Goal: Transaction & Acquisition: Purchase product/service

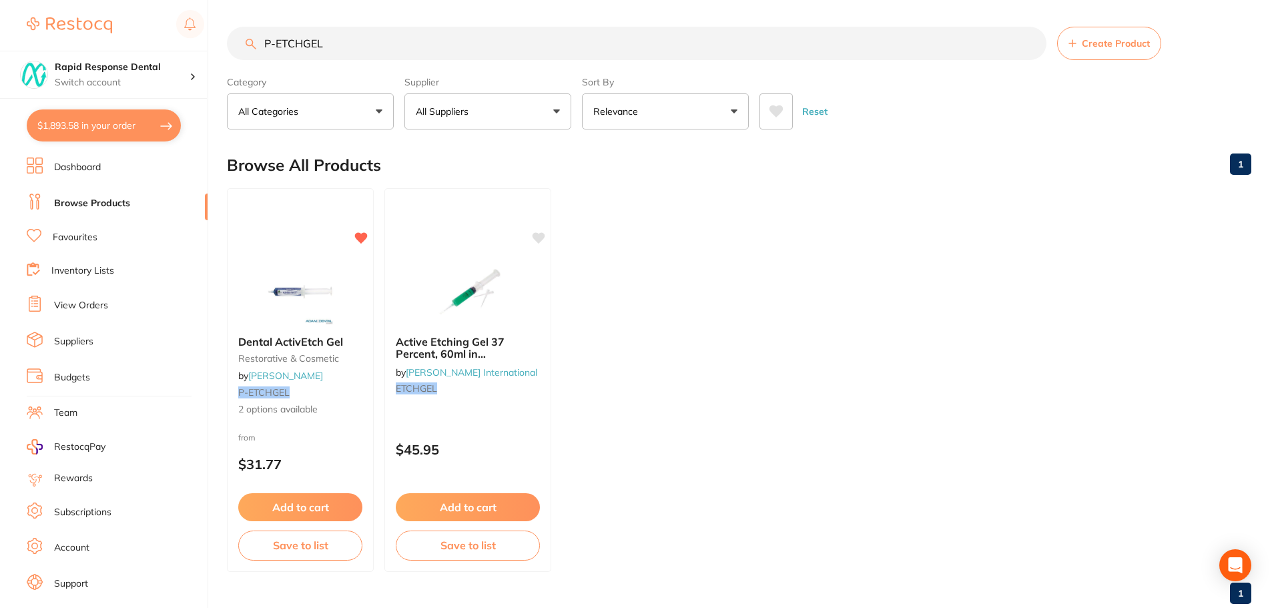
scroll to position [23, 0]
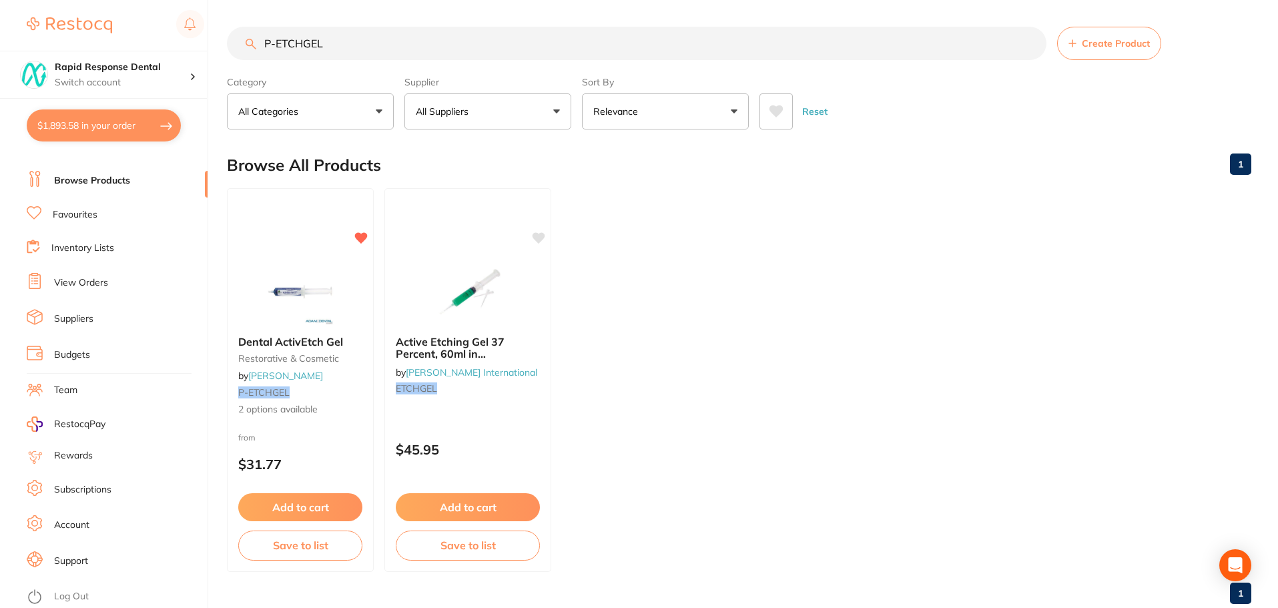
drag, startPoint x: 325, startPoint y: 45, endPoint x: 160, endPoint y: 38, distance: 164.9
click at [160, 38] on div "$1,893.58 Rapid Response Dental Switch account Rapid Response Dental $1,893.58 …" at bounding box center [639, 304] width 1278 height 608
type input "tray covers"
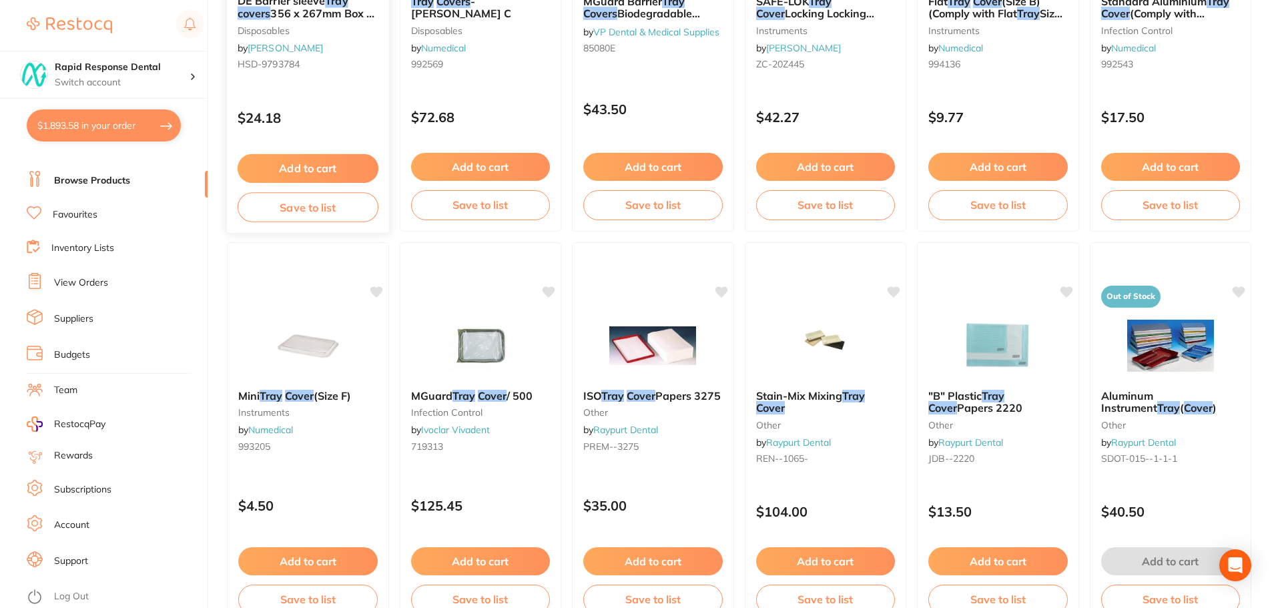
scroll to position [600, 0]
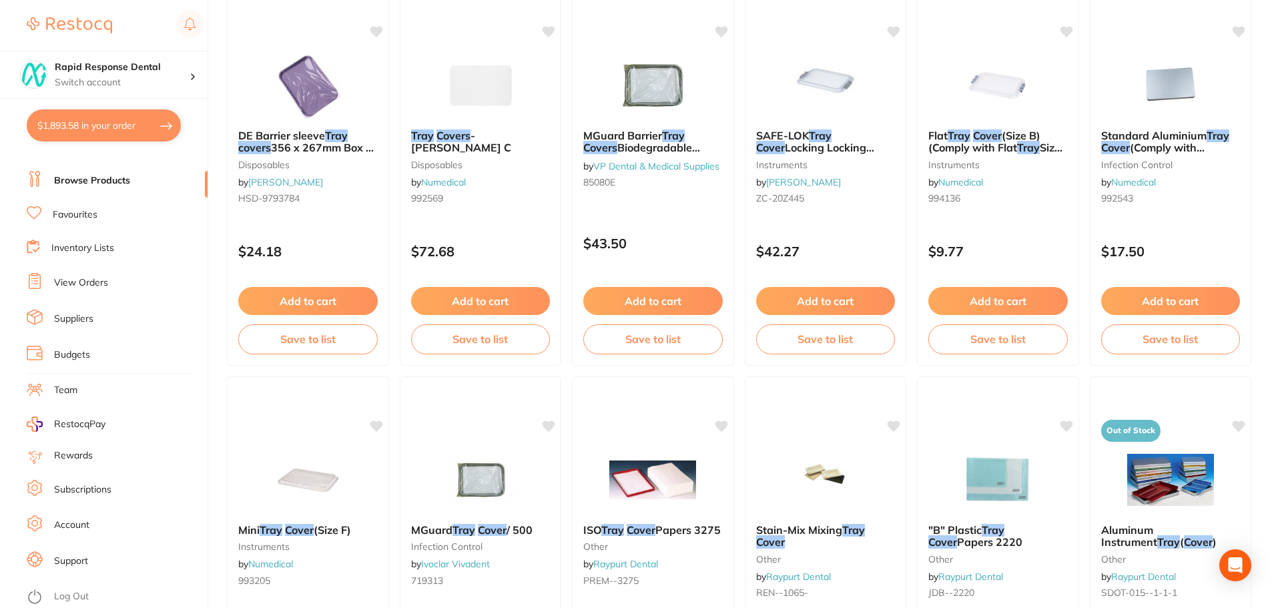
click at [115, 128] on button "$1,893.58 in your order" at bounding box center [104, 125] width 154 height 32
checkbox input "true"
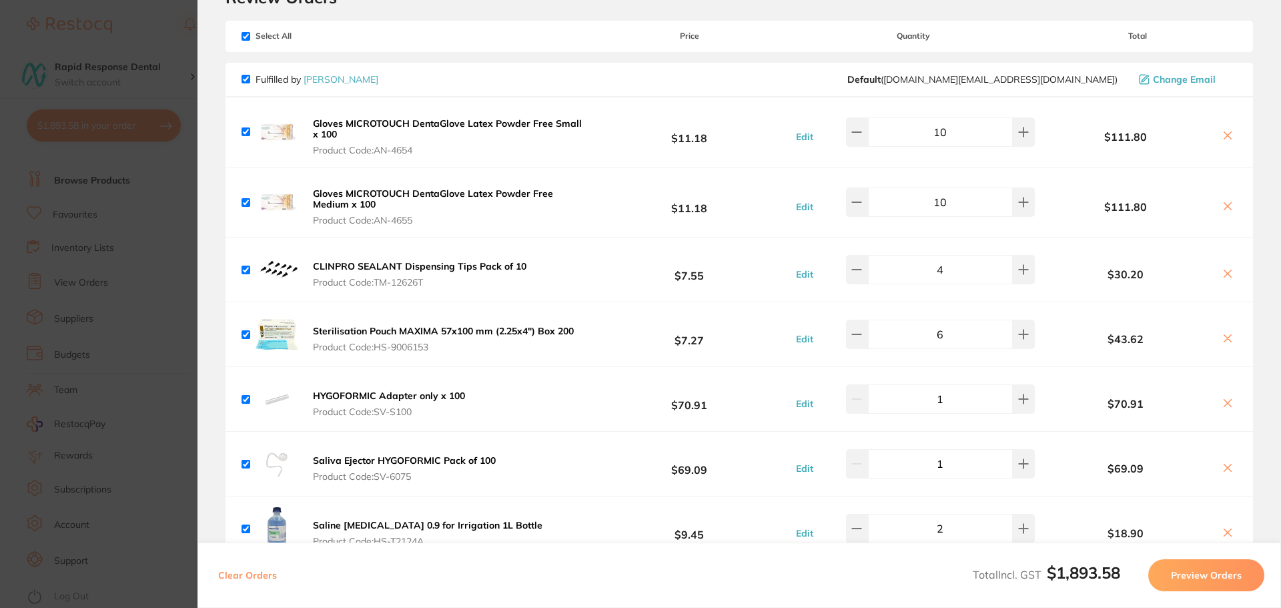
scroll to position [0, 0]
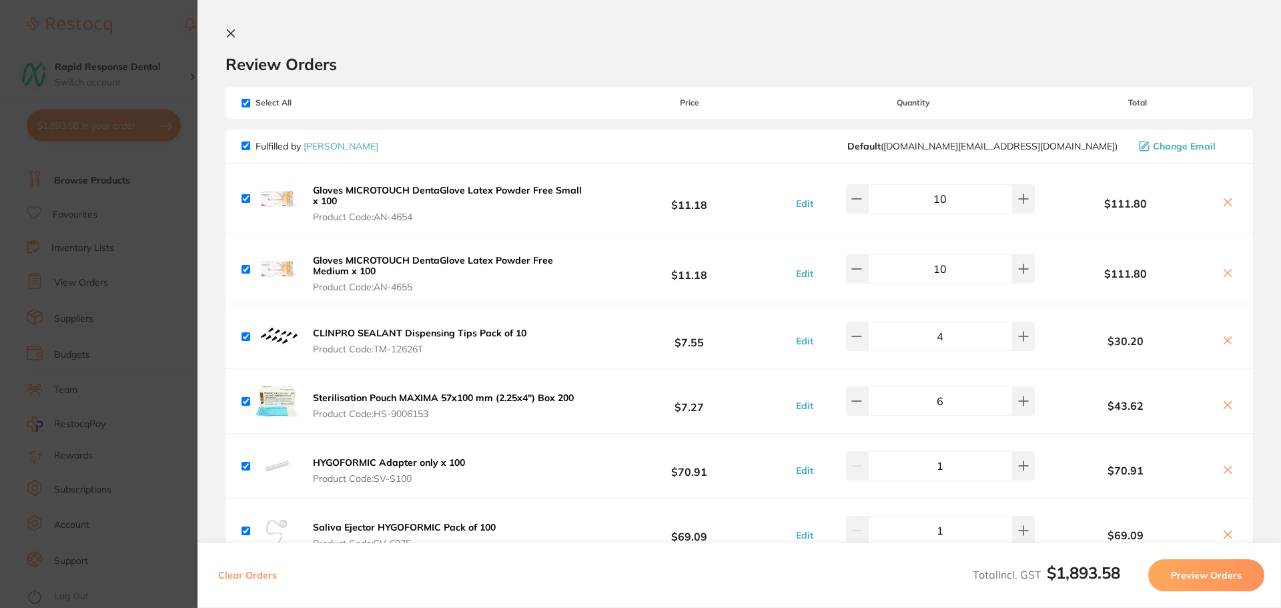
click at [231, 32] on icon at bounding box center [230, 33] width 11 height 11
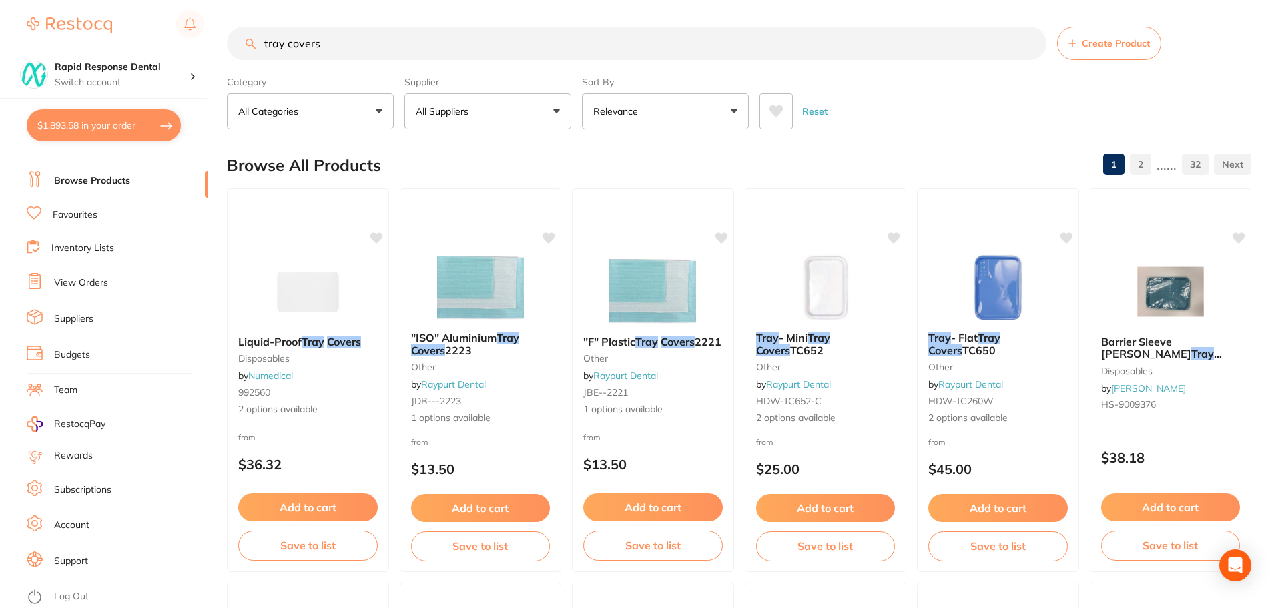
drag, startPoint x: 340, startPoint y: 45, endPoint x: 249, endPoint y: 47, distance: 91.4
click at [249, 47] on div "tray covers Create Product" at bounding box center [739, 43] width 1024 height 33
click at [463, 105] on p "All Suppliers" at bounding box center [445, 111] width 58 height 13
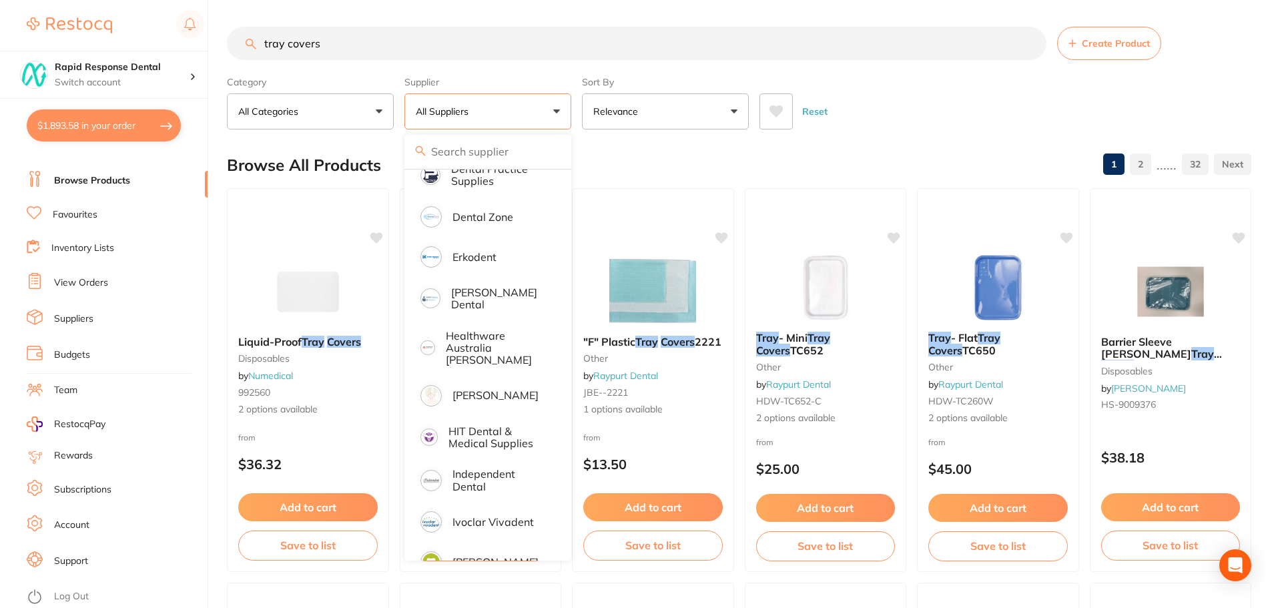
scroll to position [400, 0]
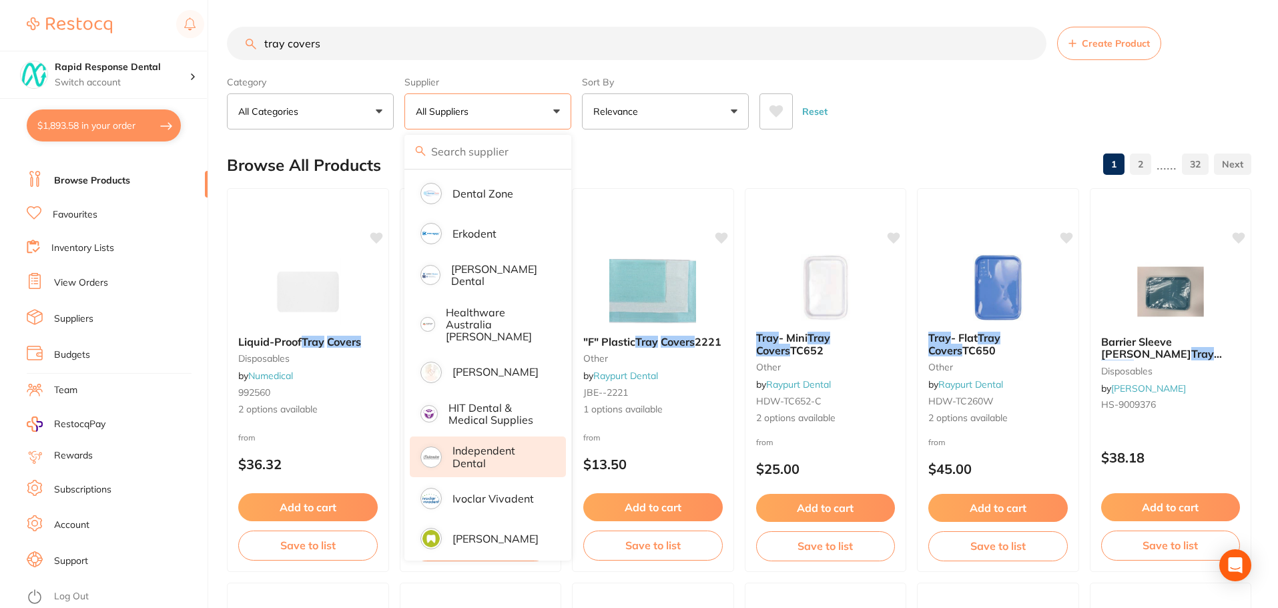
click at [479, 444] on p "Independent Dental" at bounding box center [499, 456] width 95 height 25
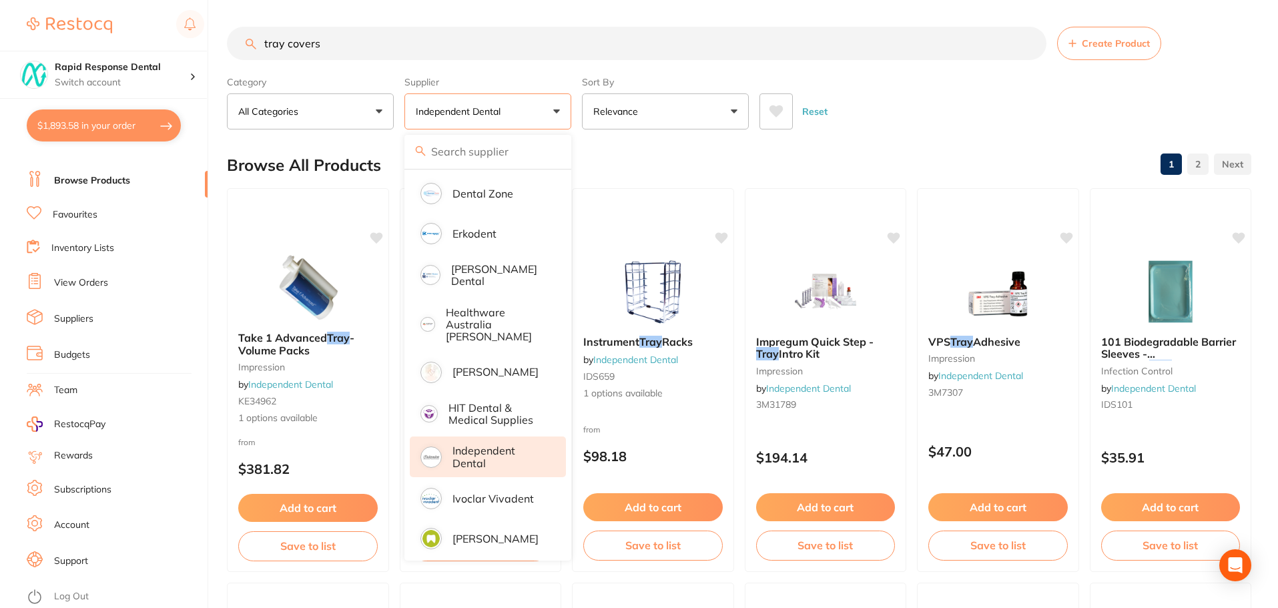
click at [625, 143] on div "Browse All Products 1 2" at bounding box center [739, 165] width 1024 height 45
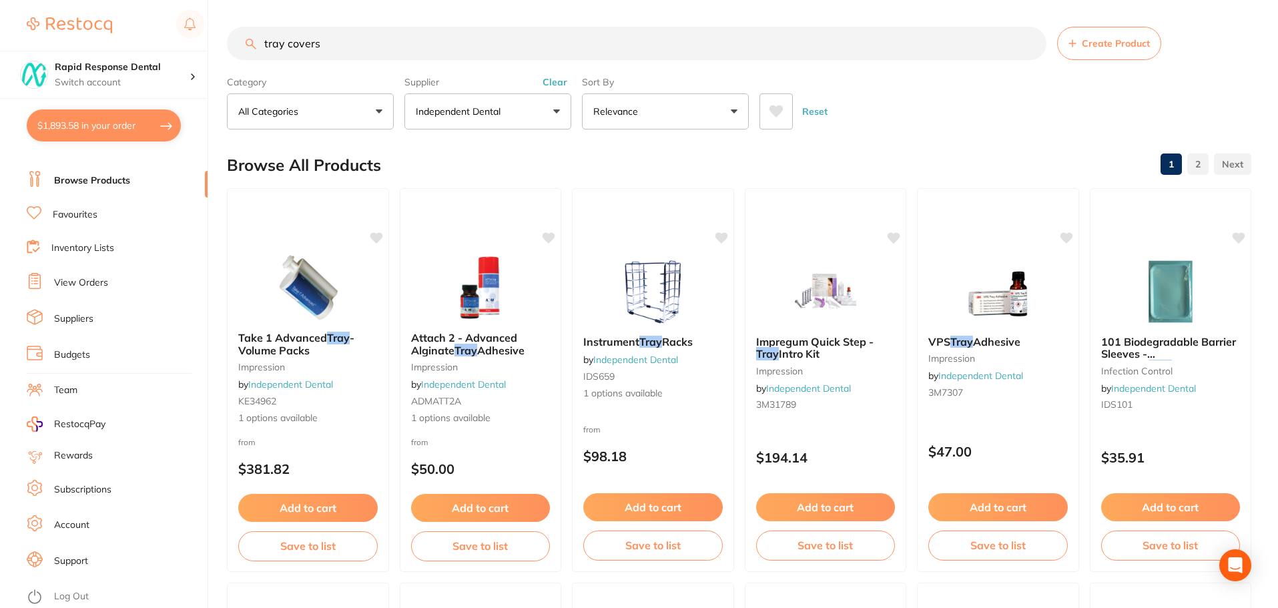
click at [373, 115] on button "All Categories" at bounding box center [310, 111] width 167 height 36
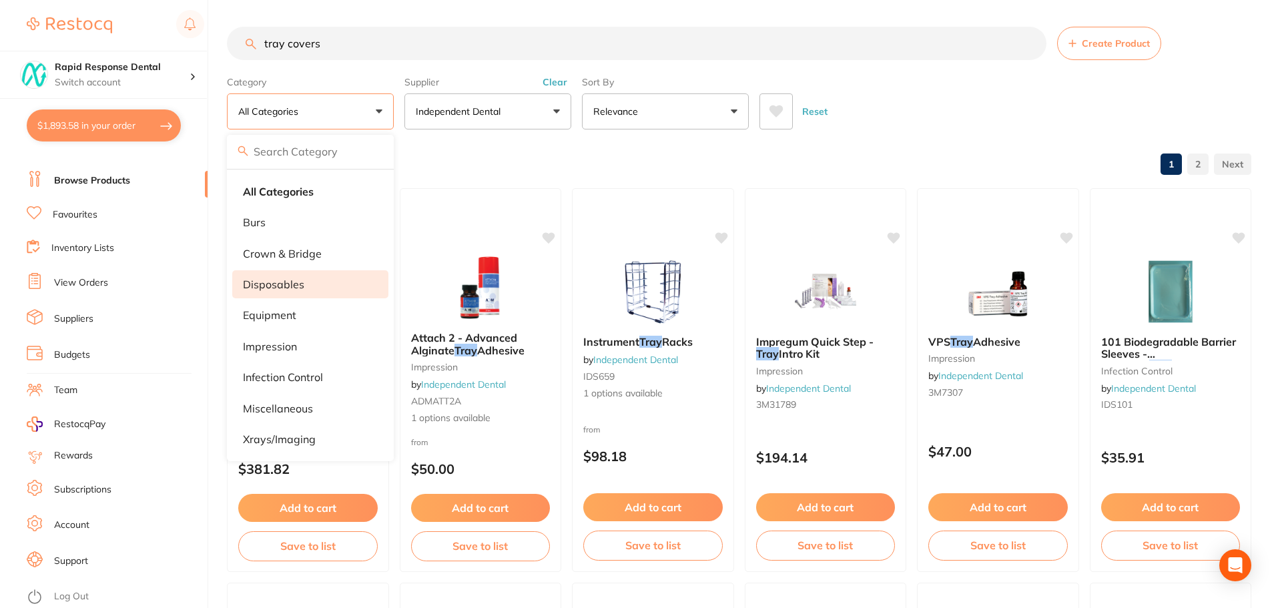
click at [312, 284] on li "disposables" at bounding box center [310, 284] width 156 height 28
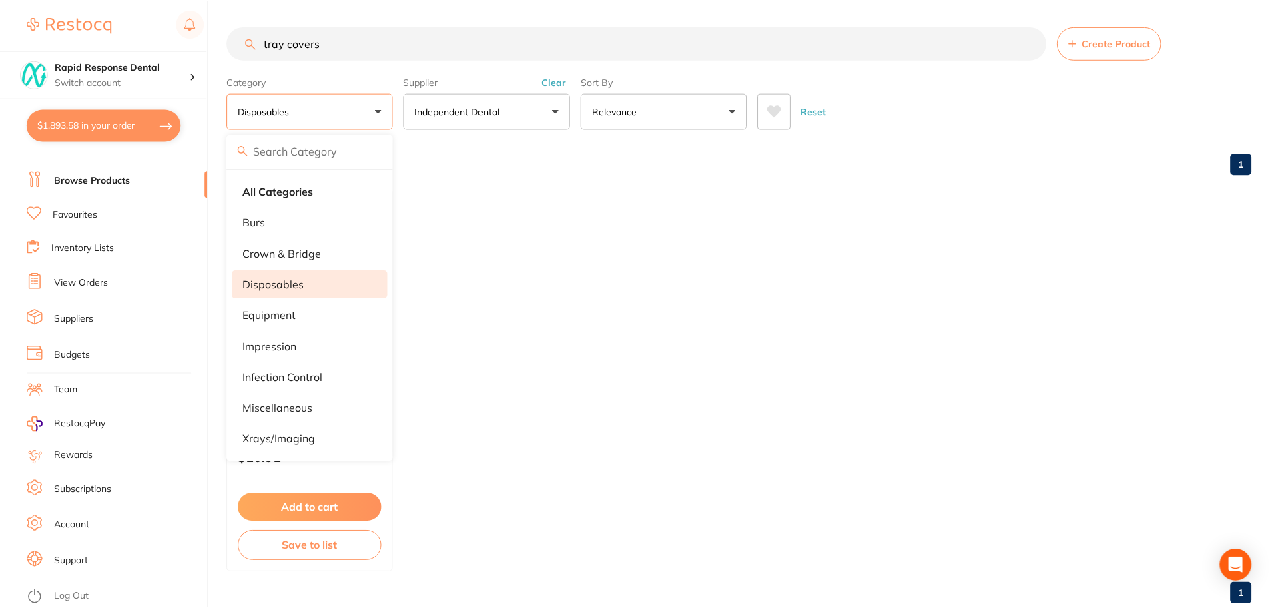
scroll to position [197, 0]
click at [622, 115] on p "Relevance" at bounding box center [618, 111] width 50 height 13
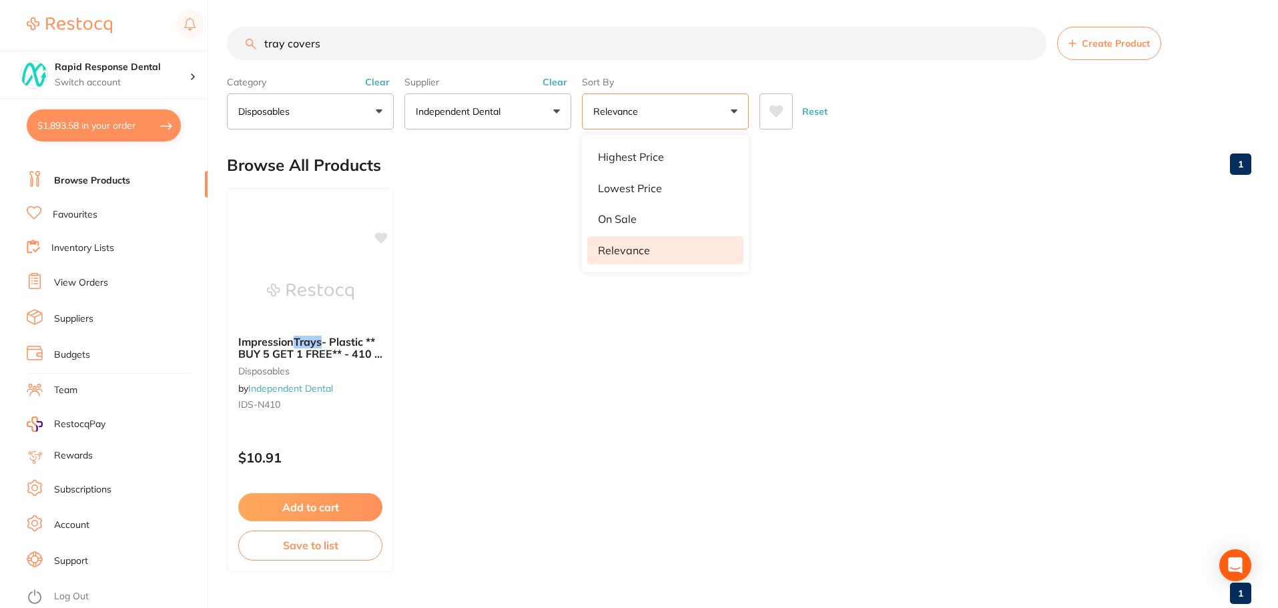
click at [621, 116] on p "Relevance" at bounding box center [618, 111] width 50 height 13
click at [69, 320] on link "Suppliers" at bounding box center [73, 318] width 39 height 13
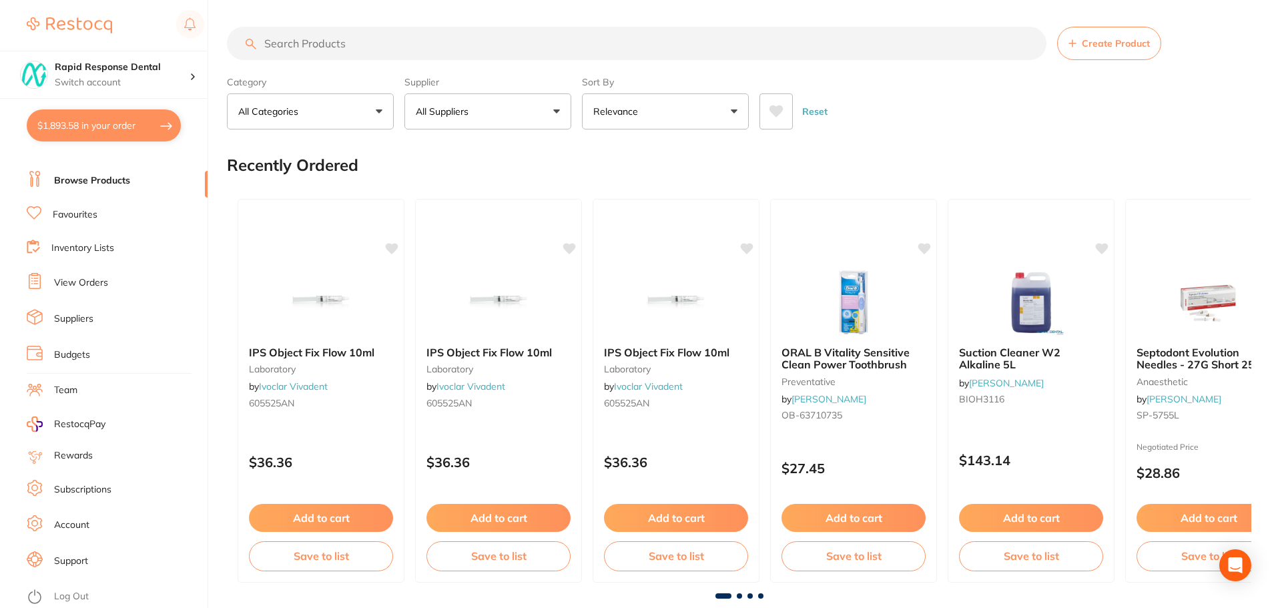
click at [540, 110] on button "All Suppliers" at bounding box center [487, 111] width 167 height 36
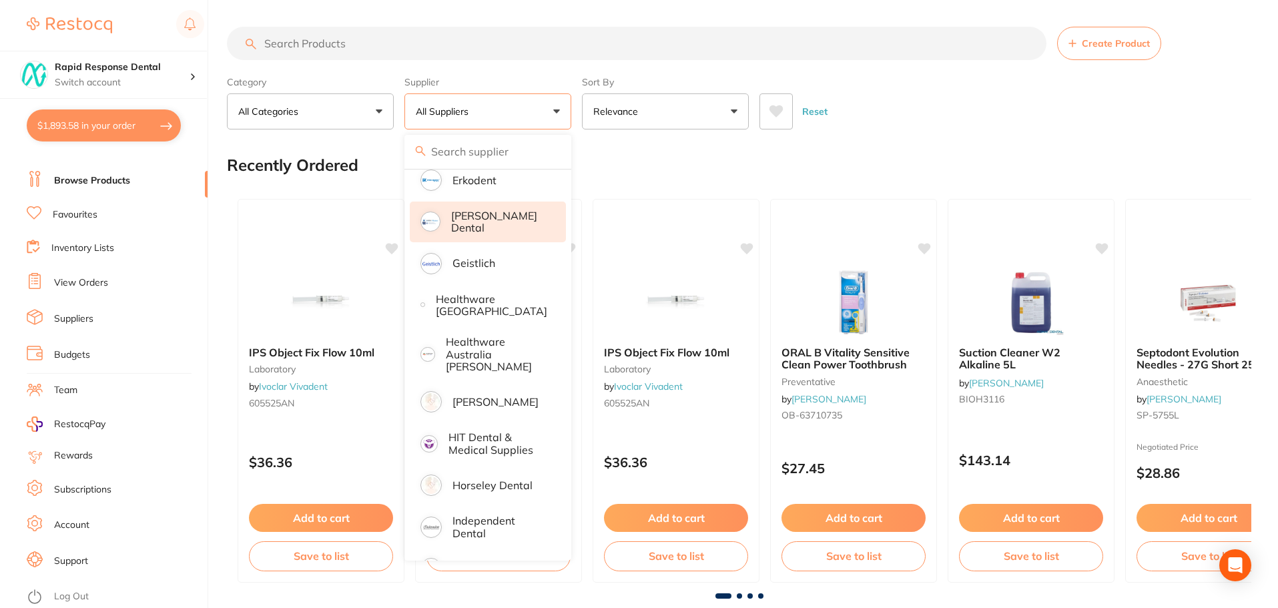
scroll to position [600, 0]
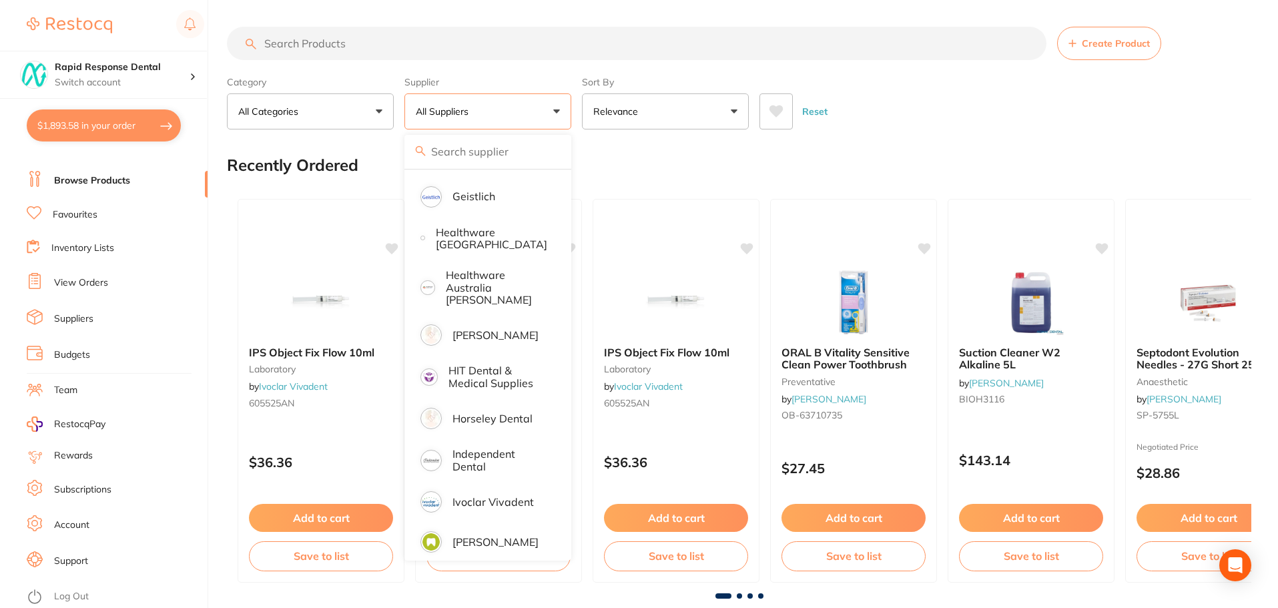
drag, startPoint x: 351, startPoint y: 46, endPoint x: 161, endPoint y: 27, distance: 191.1
click at [161, 27] on div "$1,893.58 Rapid Response Dental Switch account Rapid Response Dental $1,893.58 …" at bounding box center [639, 304] width 1278 height 608
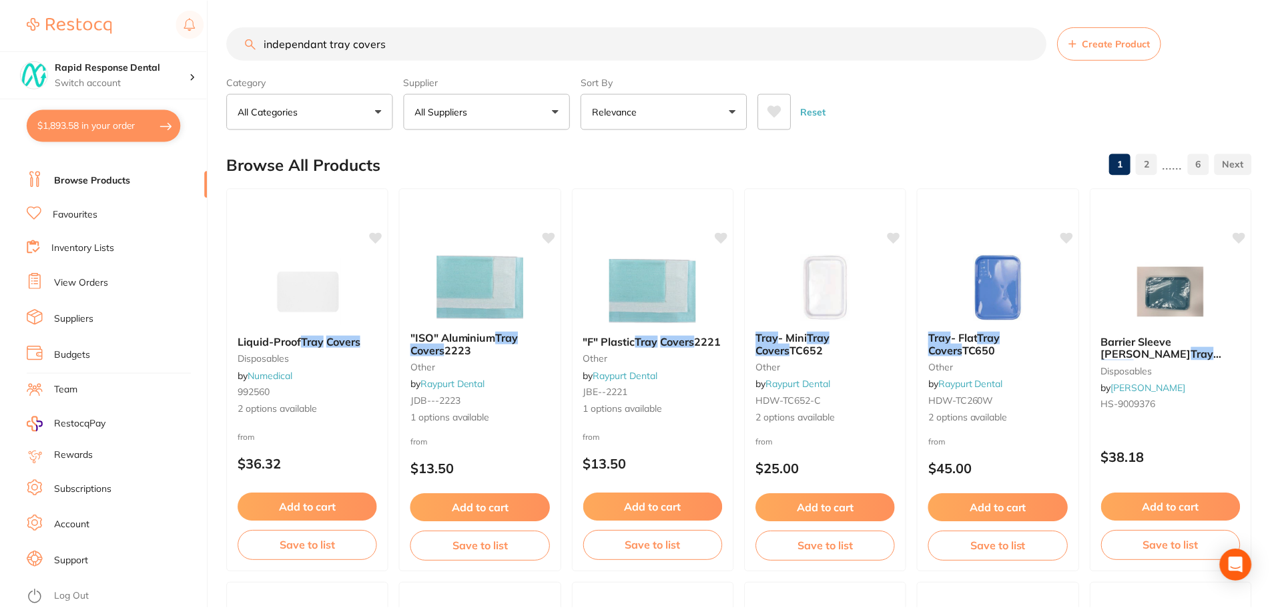
scroll to position [438, 0]
click at [548, 113] on button "All Suppliers" at bounding box center [487, 111] width 167 height 36
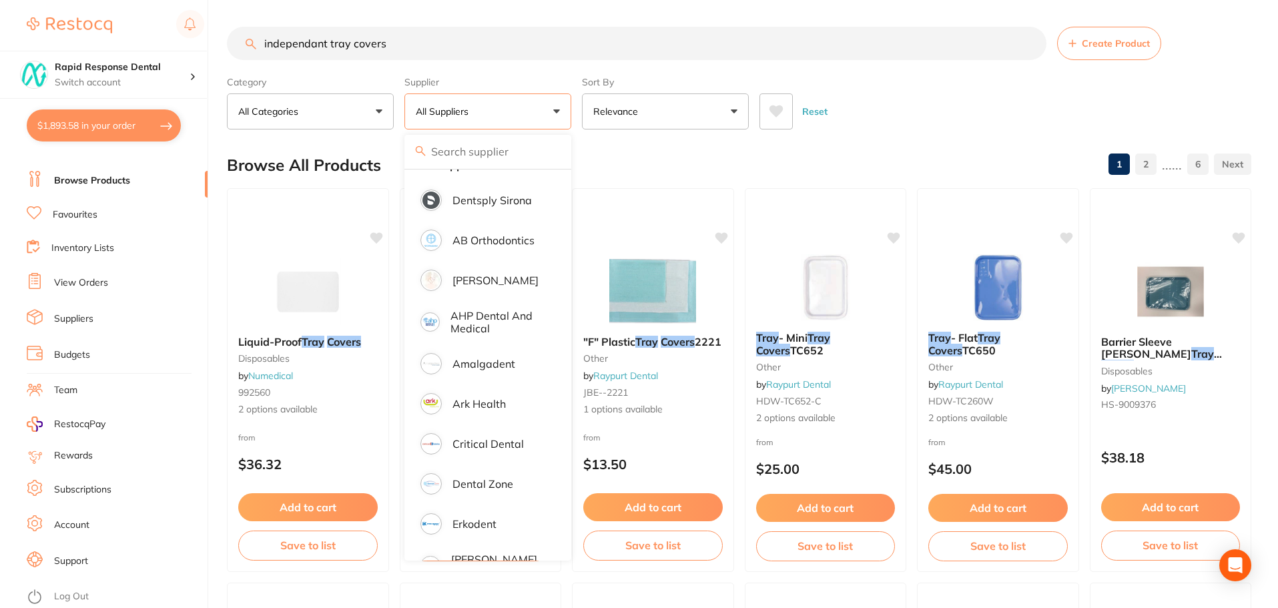
scroll to position [0, 0]
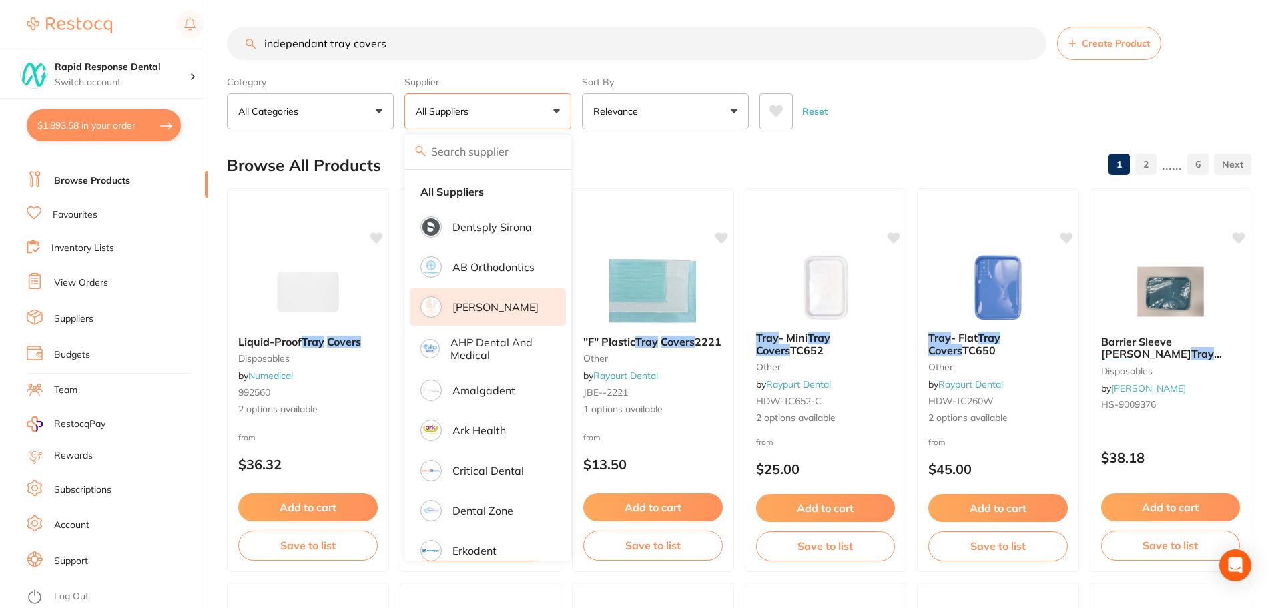
click at [501, 304] on p "[PERSON_NAME]" at bounding box center [495, 307] width 86 height 12
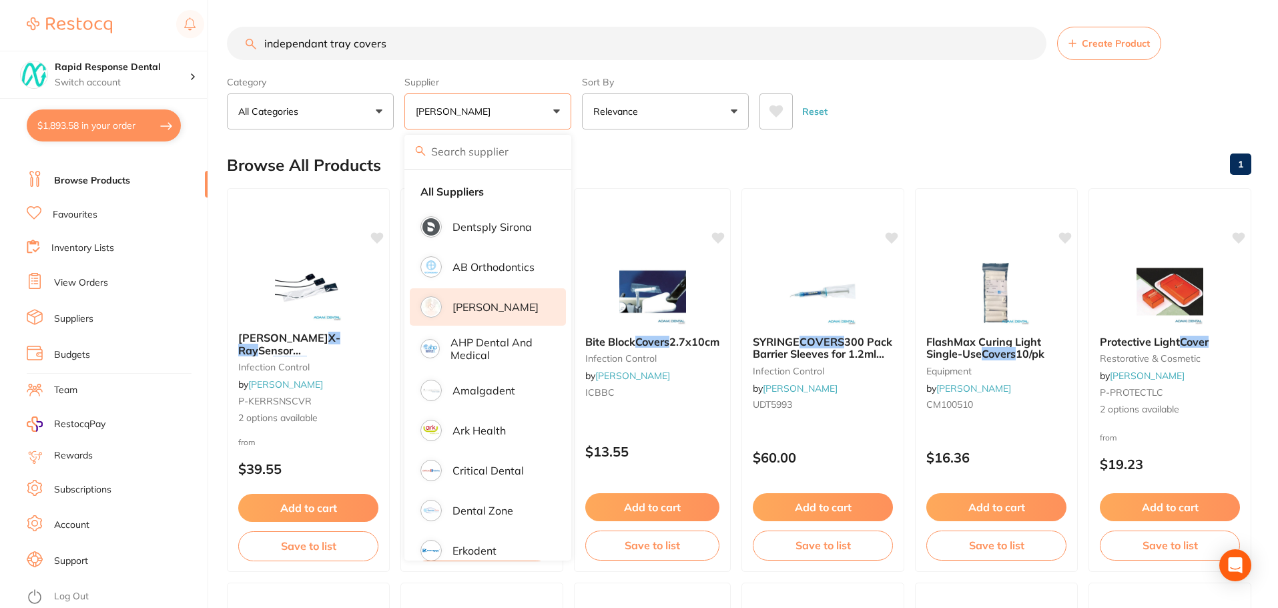
click at [396, 44] on input "independant tray covers" at bounding box center [636, 43] width 819 height 33
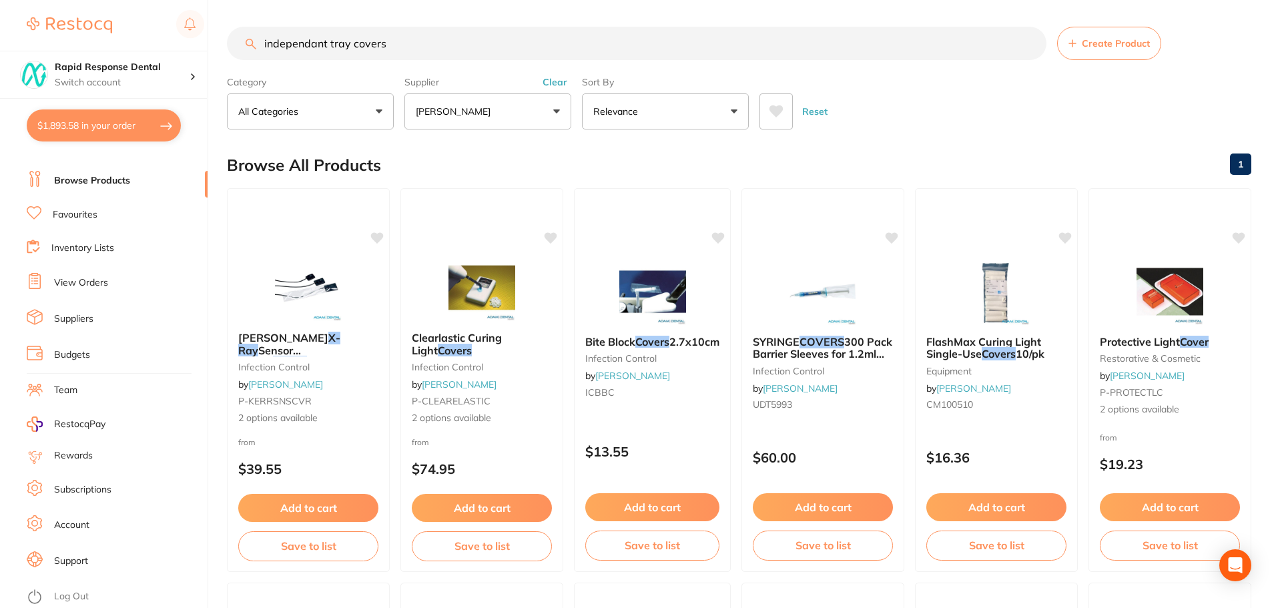
drag, startPoint x: 270, startPoint y: 38, endPoint x: 205, endPoint y: 37, distance: 64.7
click at [206, 37] on div "$1,893.58 Rapid Response Dental Switch account Rapid Response Dental $1,893.58 …" at bounding box center [639, 304] width 1278 height 608
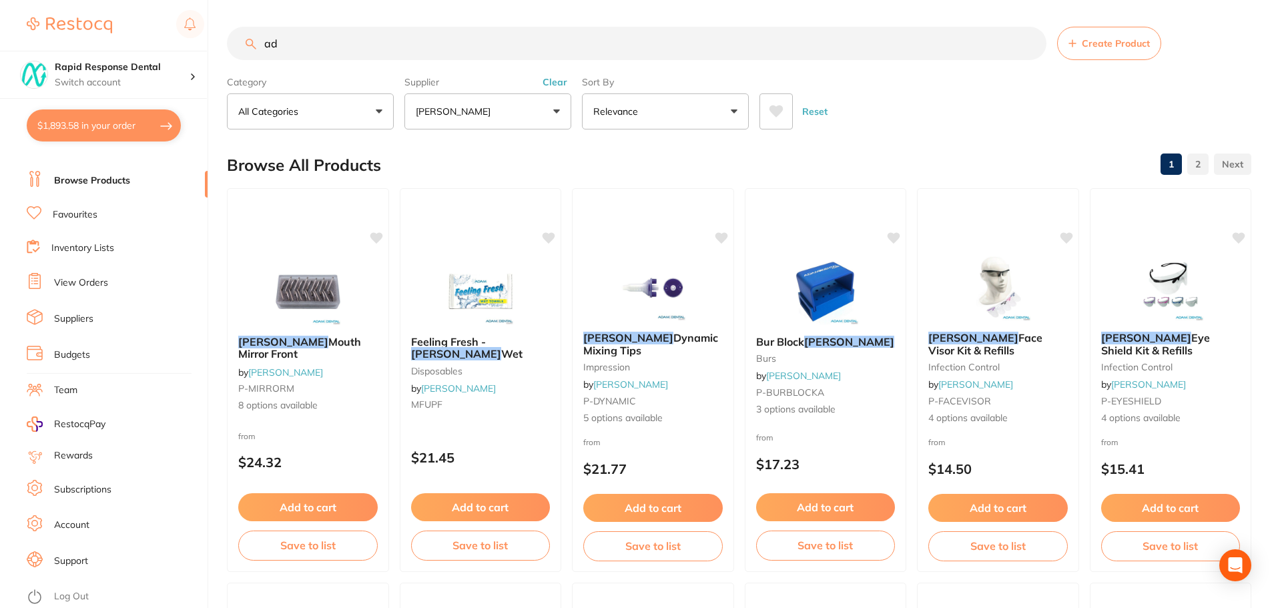
type input "a"
type input "hedrest"
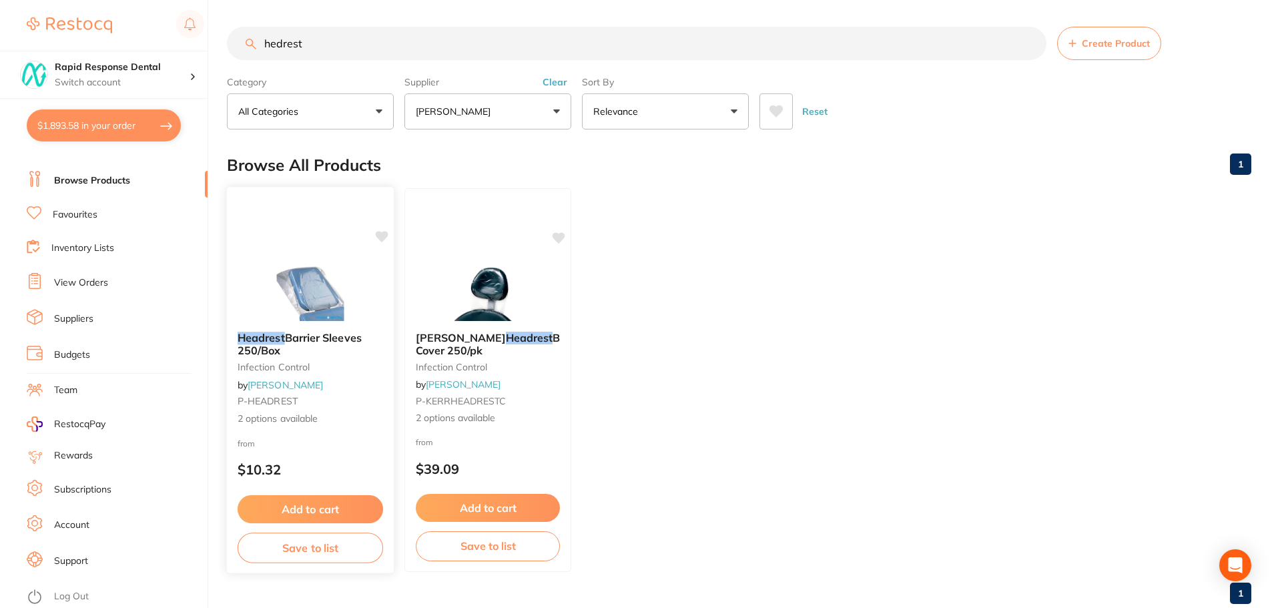
click at [332, 510] on button "Add to cart" at bounding box center [309, 509] width 145 height 29
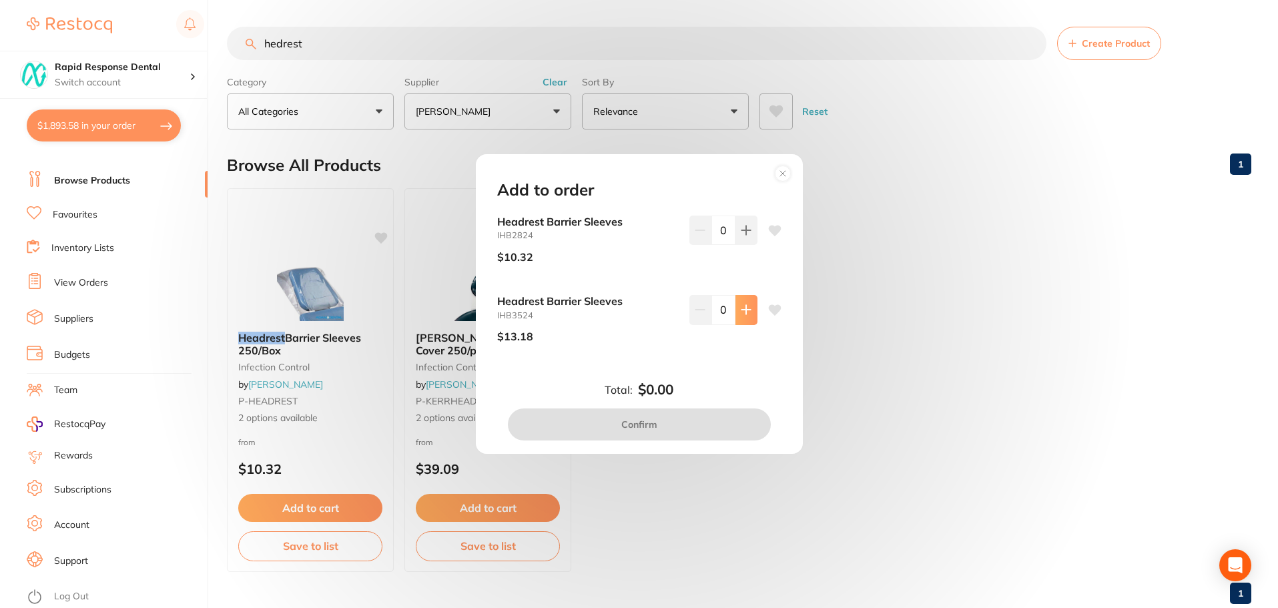
click at [743, 308] on icon at bounding box center [745, 310] width 9 height 9
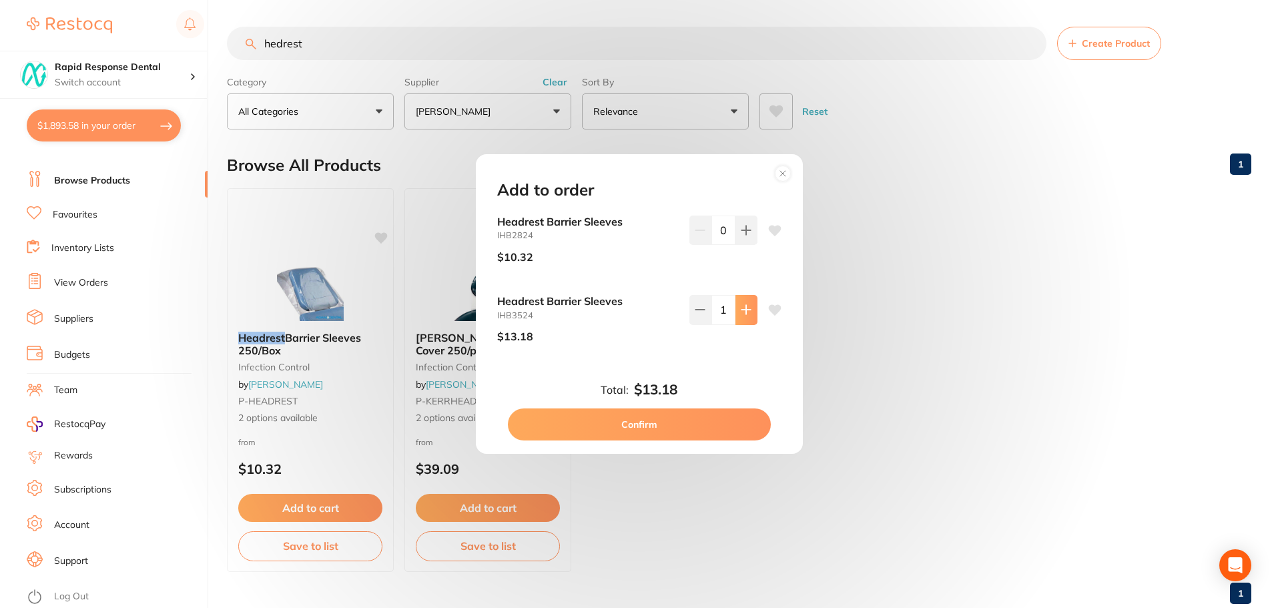
click at [743, 308] on icon at bounding box center [745, 310] width 9 height 9
click at [741, 309] on icon at bounding box center [746, 309] width 11 height 11
type input "4"
click at [698, 419] on button "Confirm" at bounding box center [639, 424] width 263 height 32
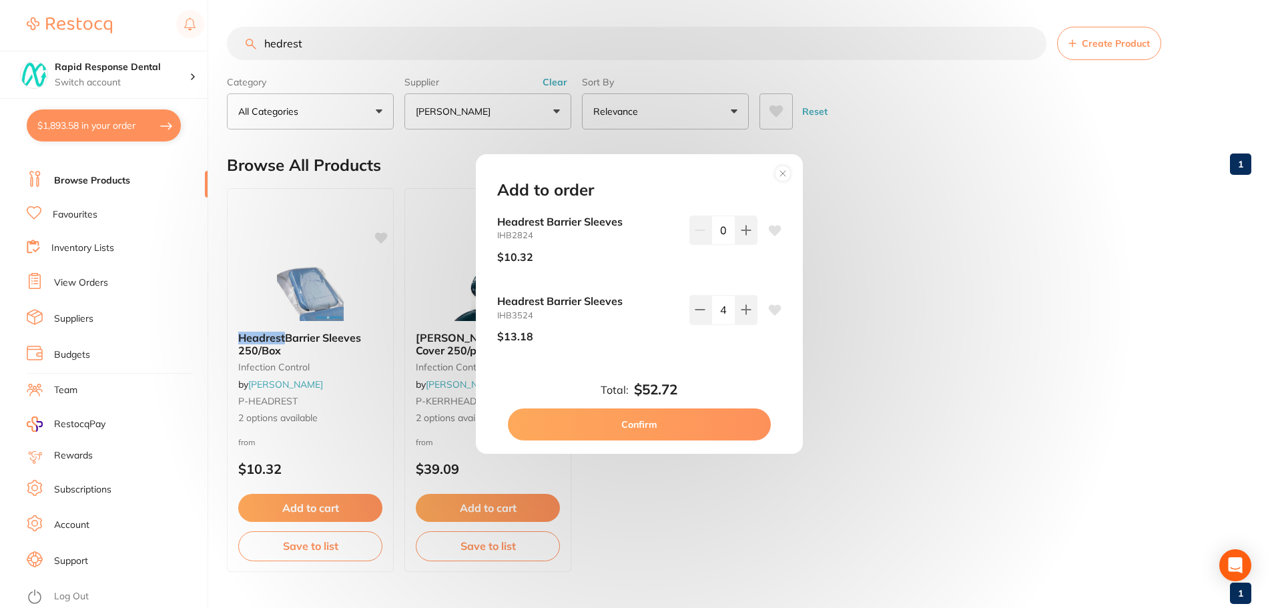
checkbox input "false"
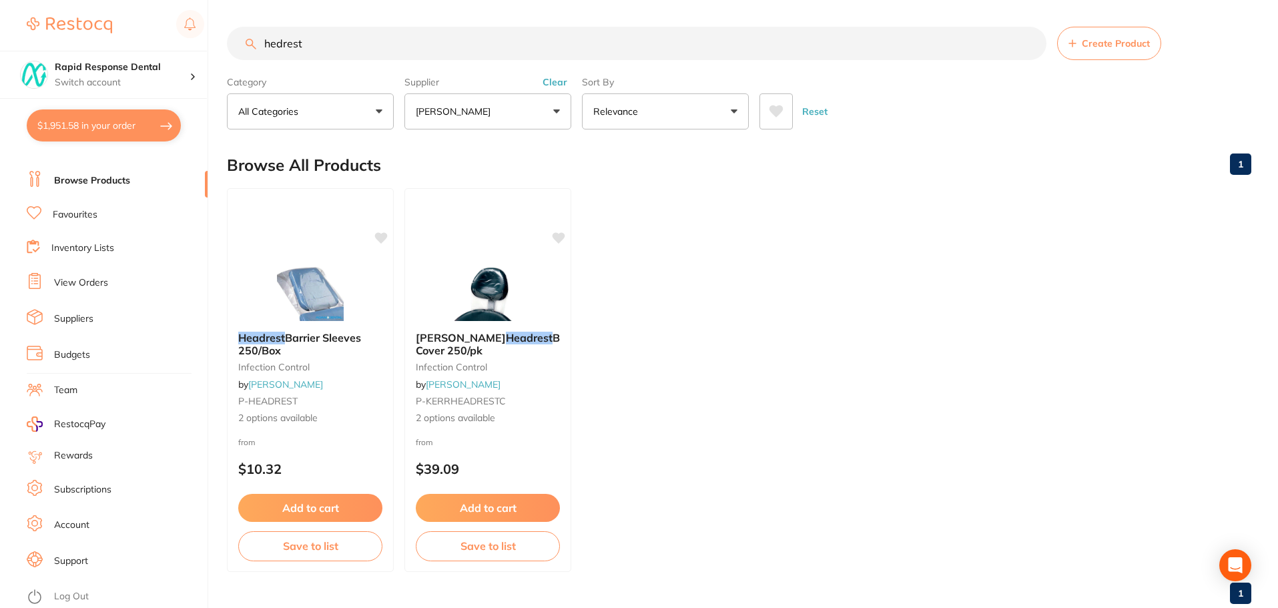
drag, startPoint x: 287, startPoint y: 37, endPoint x: 257, endPoint y: 33, distance: 30.3
click at [257, 33] on input "hedrest" at bounding box center [636, 43] width 819 height 33
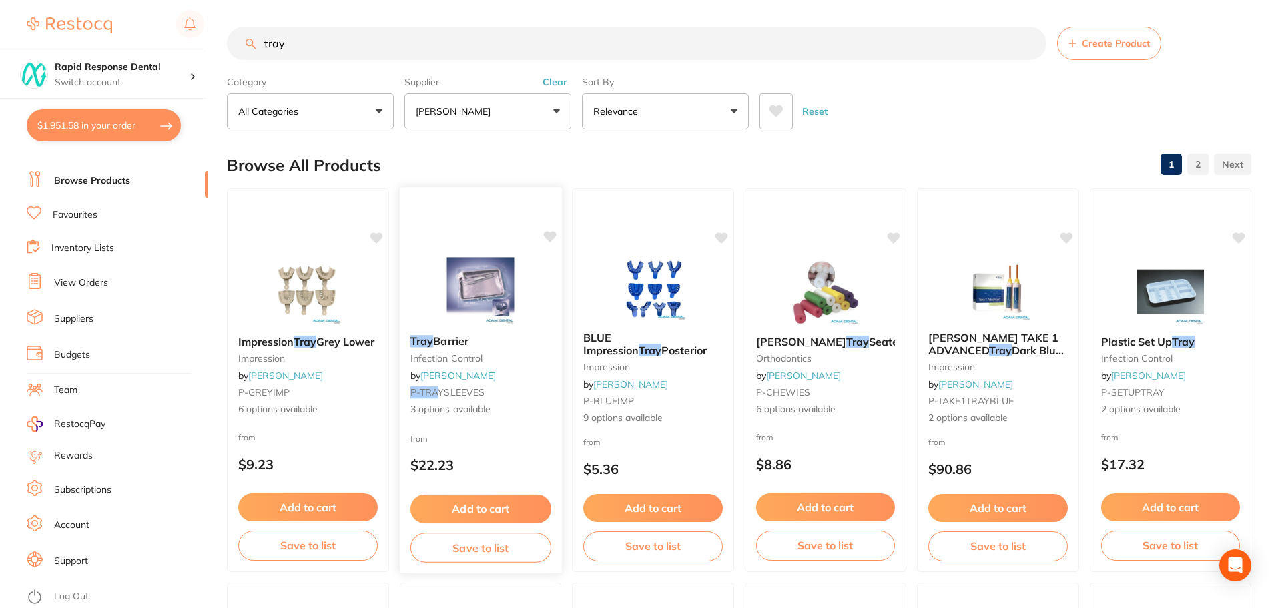
type input "tray"
click at [482, 510] on button "Add to cart" at bounding box center [480, 508] width 141 height 29
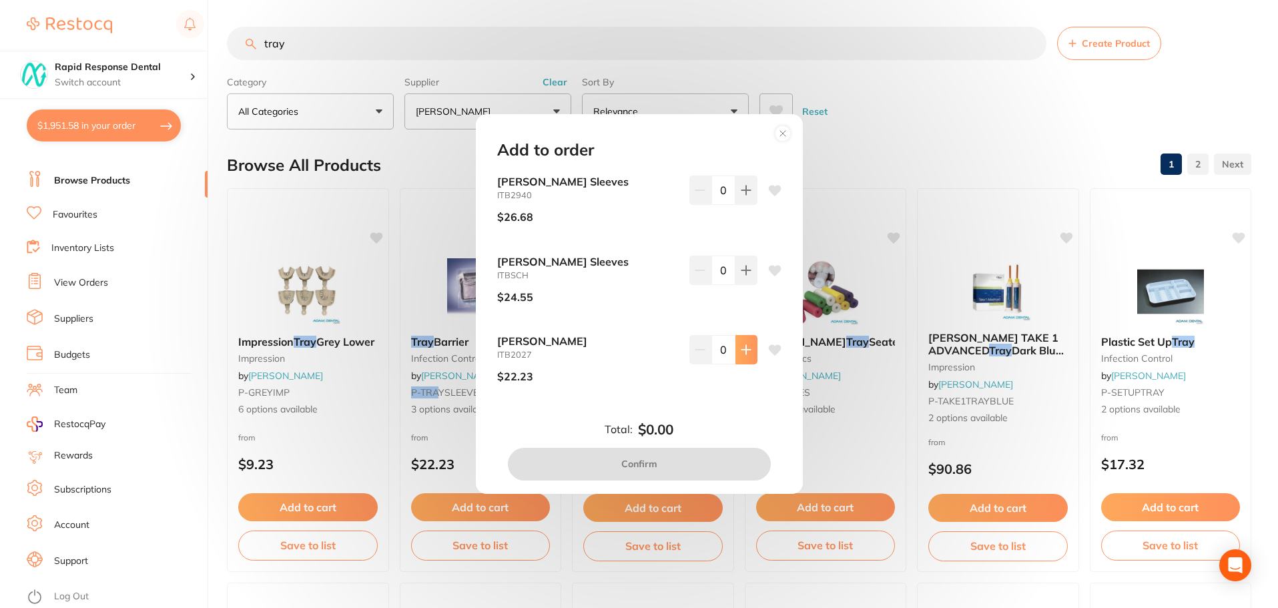
click at [741, 350] on icon at bounding box center [745, 350] width 9 height 9
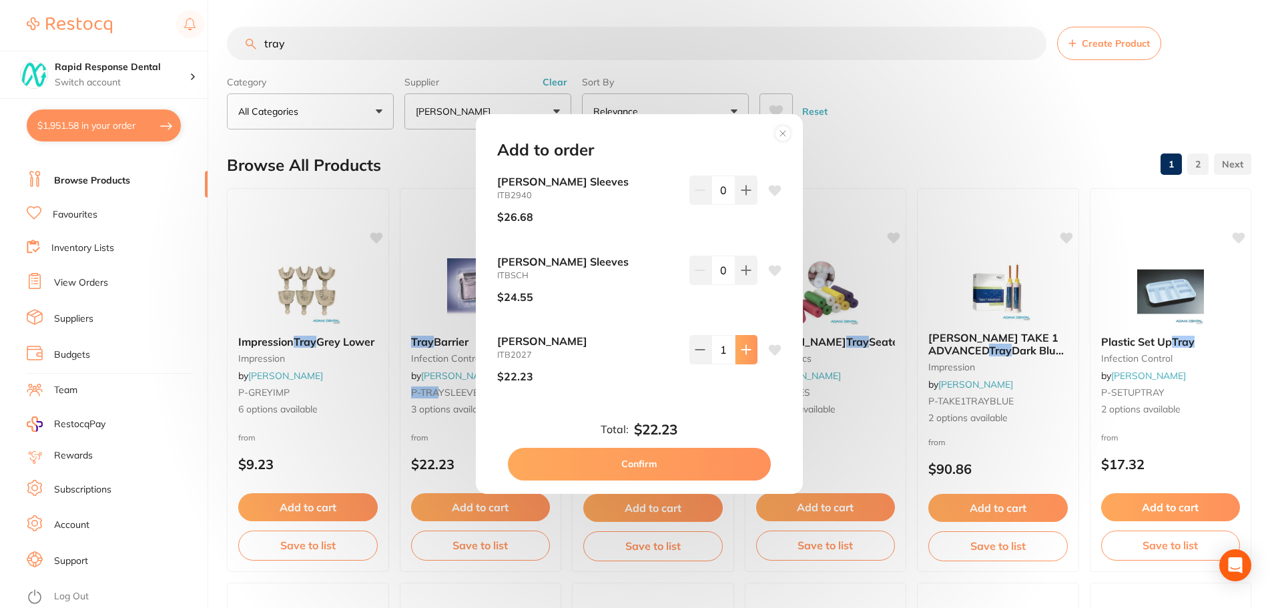
click at [741, 350] on icon at bounding box center [745, 350] width 9 height 9
click at [698, 355] on icon at bounding box center [699, 349] width 11 height 11
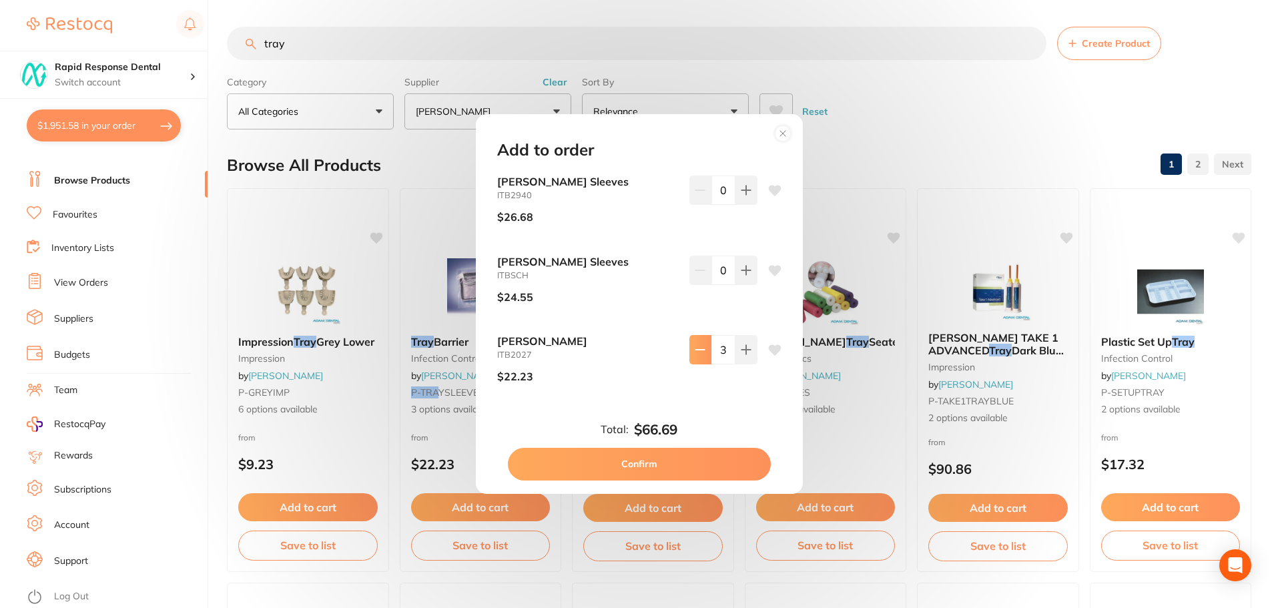
type input "2"
click at [700, 459] on button "Confirm" at bounding box center [639, 464] width 263 height 32
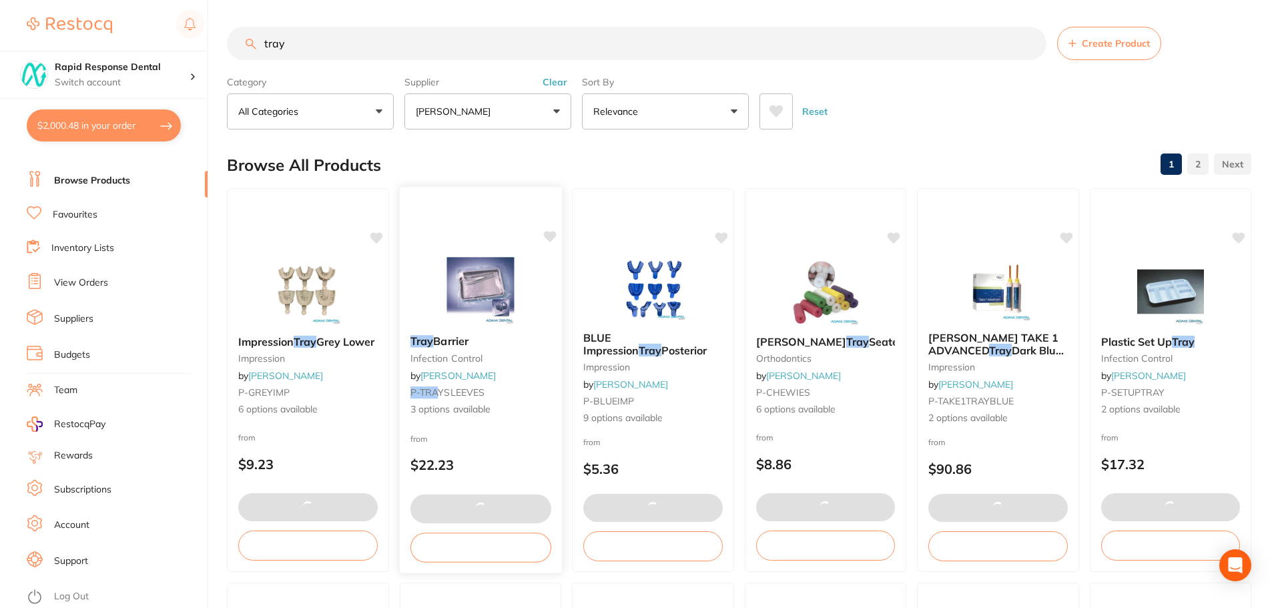
click at [549, 233] on icon at bounding box center [549, 236] width 13 height 11
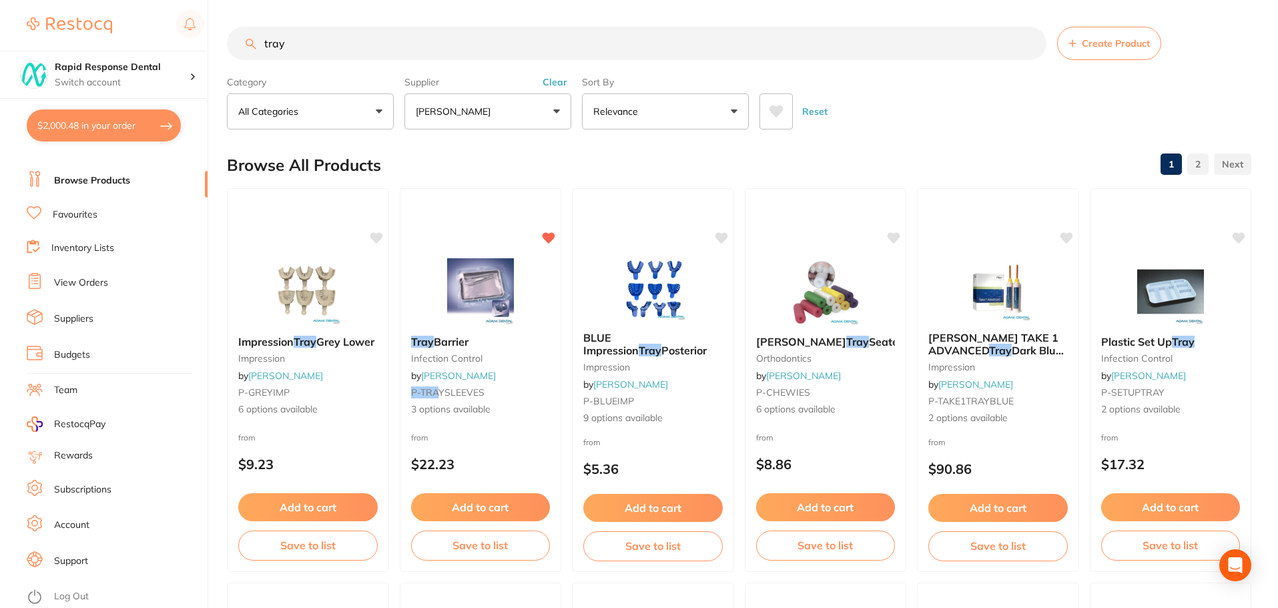
drag, startPoint x: 292, startPoint y: 44, endPoint x: 206, endPoint y: 42, distance: 86.1
click at [207, 43] on div "$2,000.48 Rapid Response Dental Switch account Rapid Response Dental $2,000.48 …" at bounding box center [639, 304] width 1278 height 608
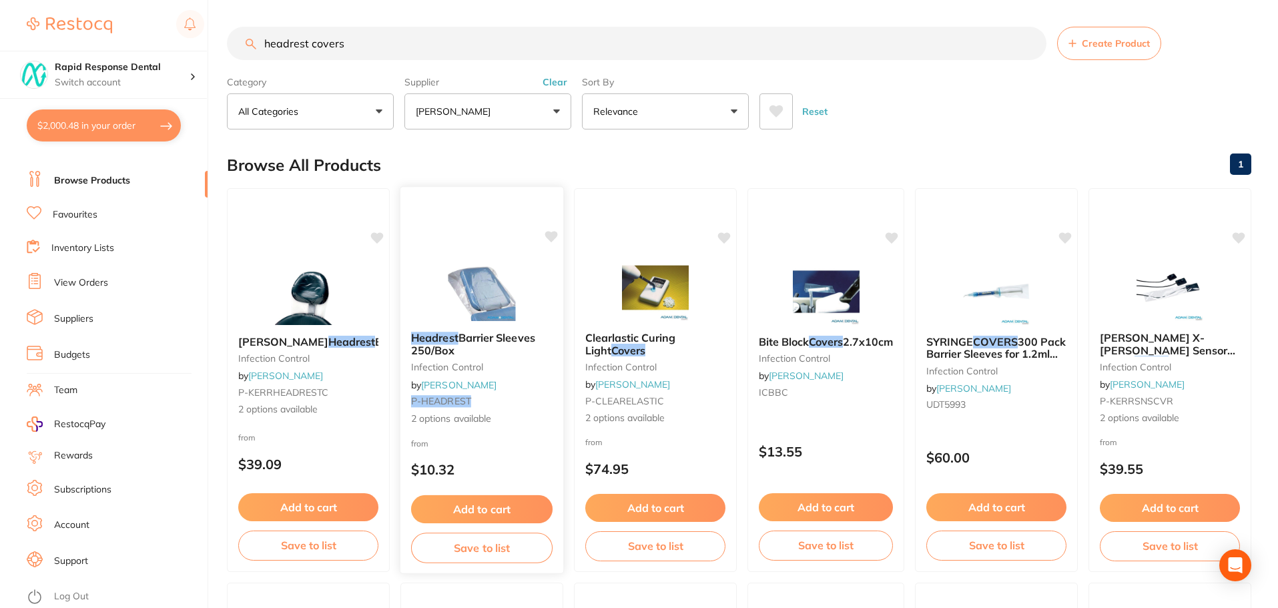
click at [548, 235] on icon at bounding box center [551, 236] width 13 height 11
drag, startPoint x: 352, startPoint y: 46, endPoint x: 156, endPoint y: 32, distance: 196.6
click at [170, 33] on div "$2,000.48 Rapid Response Dental Switch account Rapid Response Dental $2,000.48 …" at bounding box center [639, 304] width 1278 height 608
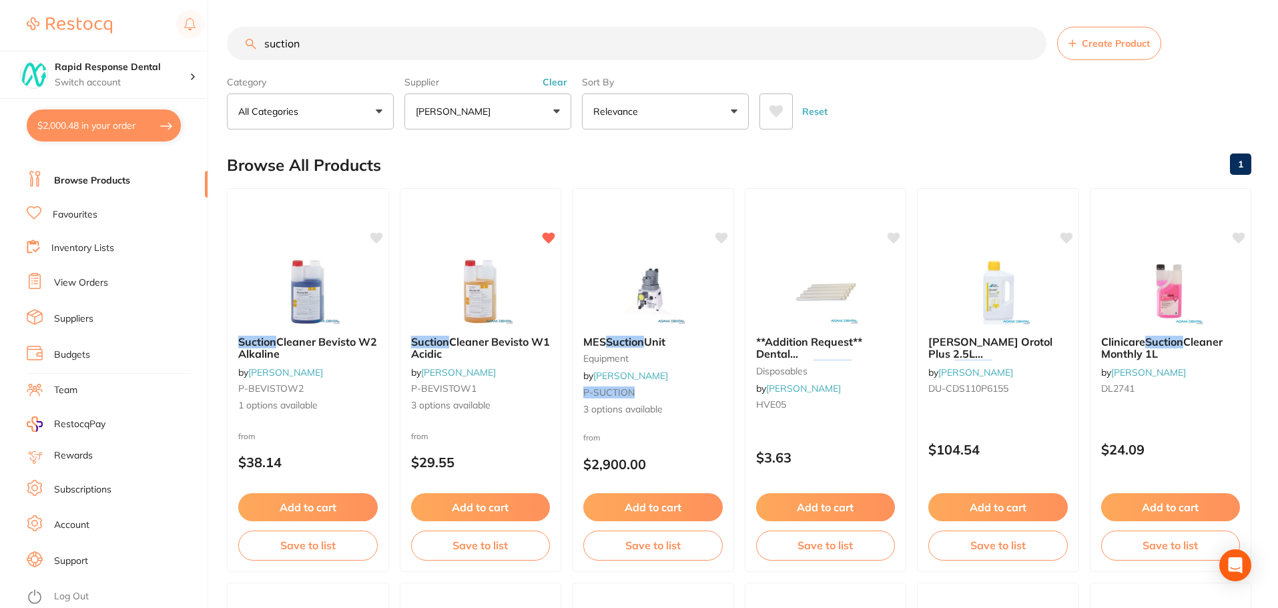
drag, startPoint x: 316, startPoint y: 48, endPoint x: 175, endPoint y: 41, distance: 141.0
click at [182, 42] on div "$2,000.48 Rapid Response Dental Switch account Rapid Response Dental $2,000.48 …" at bounding box center [639, 304] width 1278 height 608
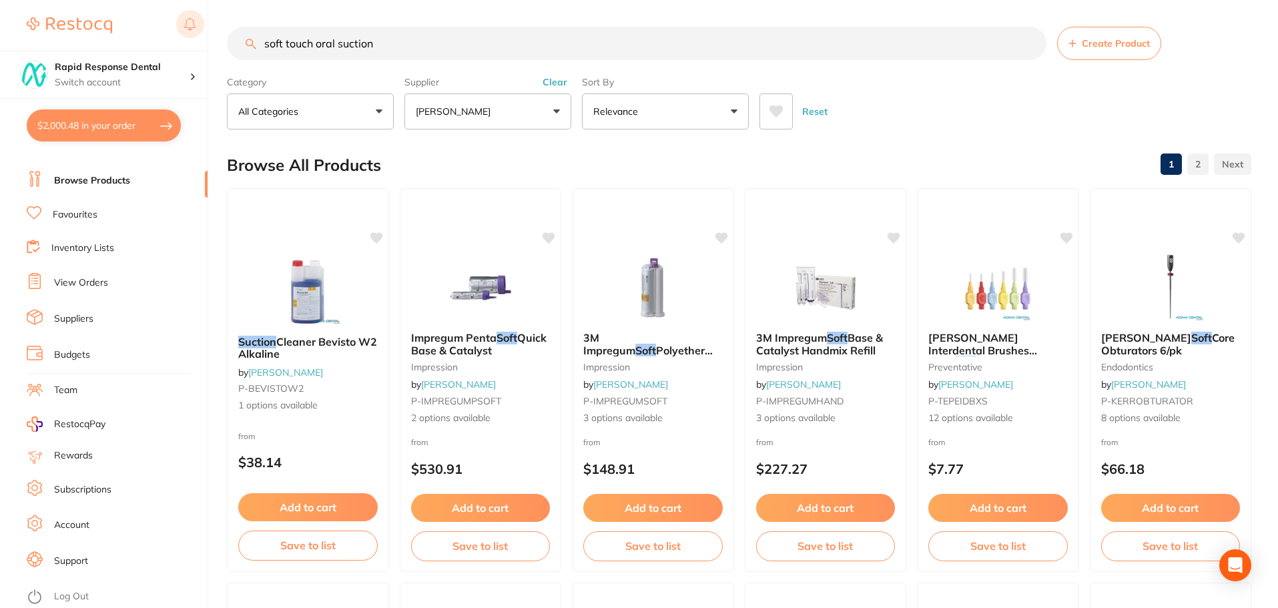
drag, startPoint x: 378, startPoint y: 43, endPoint x: 181, endPoint y: 34, distance: 197.0
click at [187, 34] on div "$2,000.48 Rapid Response Dental Switch account Rapid Response Dental $2,000.48 …" at bounding box center [639, 304] width 1278 height 608
click at [374, 42] on input "soft touch oral suction" at bounding box center [636, 43] width 819 height 33
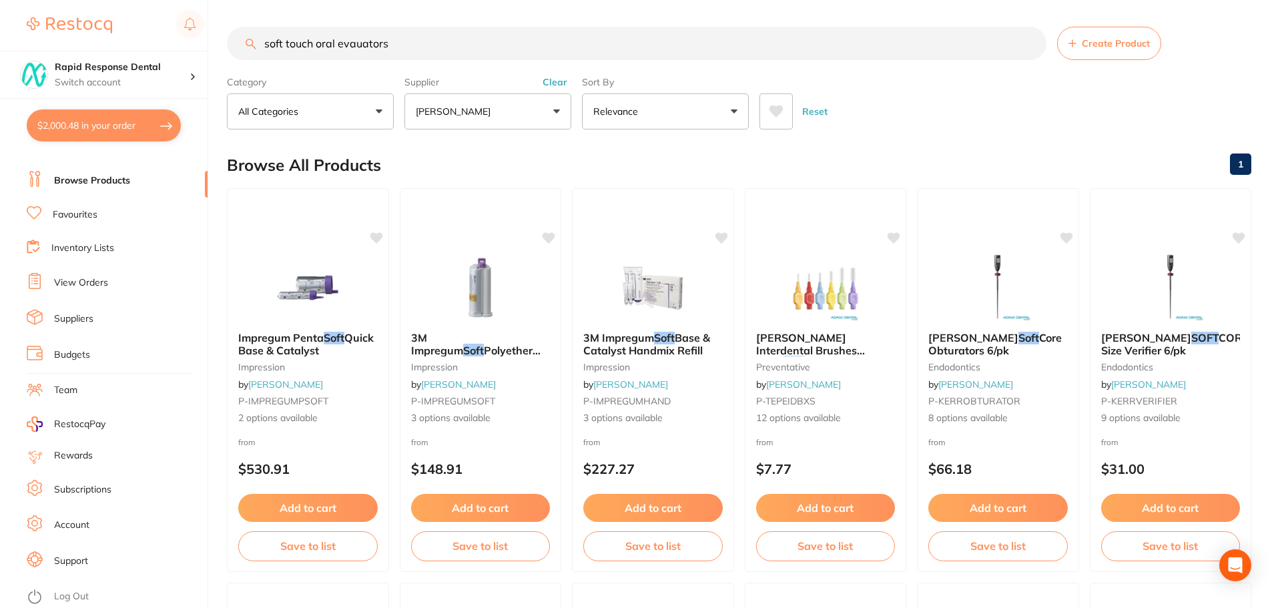
drag, startPoint x: 326, startPoint y: 41, endPoint x: 211, endPoint y: 23, distance: 116.7
click at [215, 26] on div "$2,000.48 Rapid Response Dental Switch account Rapid Response Dental $2,000.48 …" at bounding box center [639, 304] width 1278 height 608
click at [390, 41] on input "soft touch oral evauators" at bounding box center [636, 43] width 819 height 33
drag, startPoint x: 392, startPoint y: 41, endPoint x: 338, endPoint y: 45, distance: 54.2
click at [338, 45] on input "soft touch oral evauators" at bounding box center [636, 43] width 819 height 33
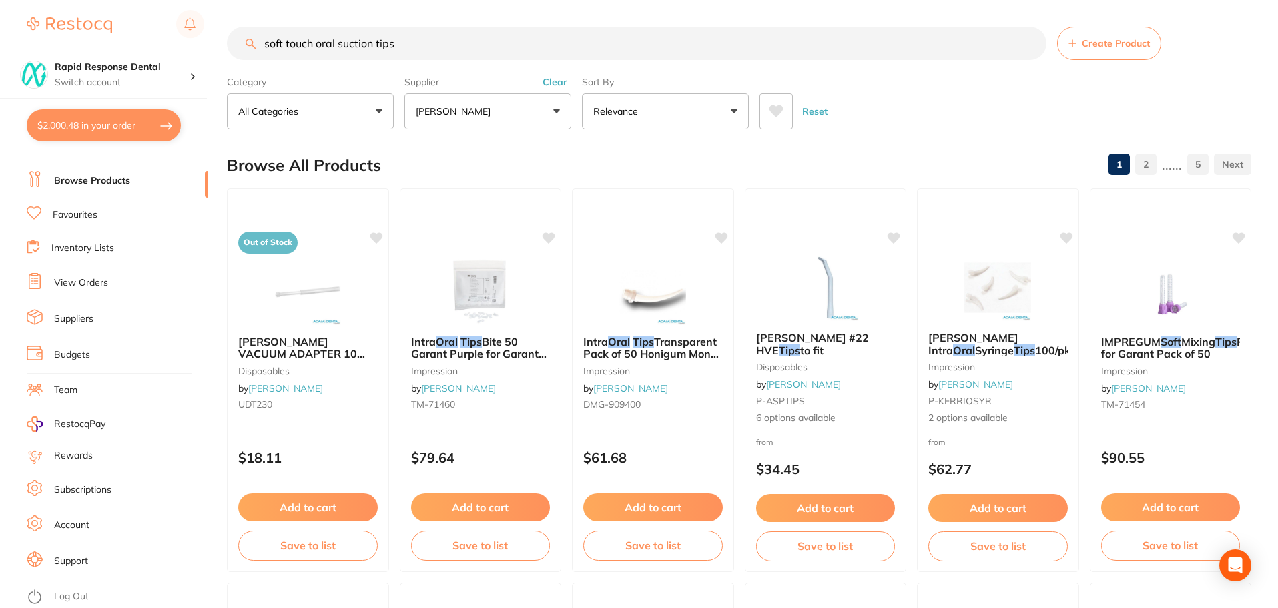
drag, startPoint x: 402, startPoint y: 45, endPoint x: 217, endPoint y: 40, distance: 184.2
click at [217, 40] on div "$2,000.48 Rapid Response Dental Switch account Rapid Response Dental $2,000.48 …" at bounding box center [639, 304] width 1278 height 608
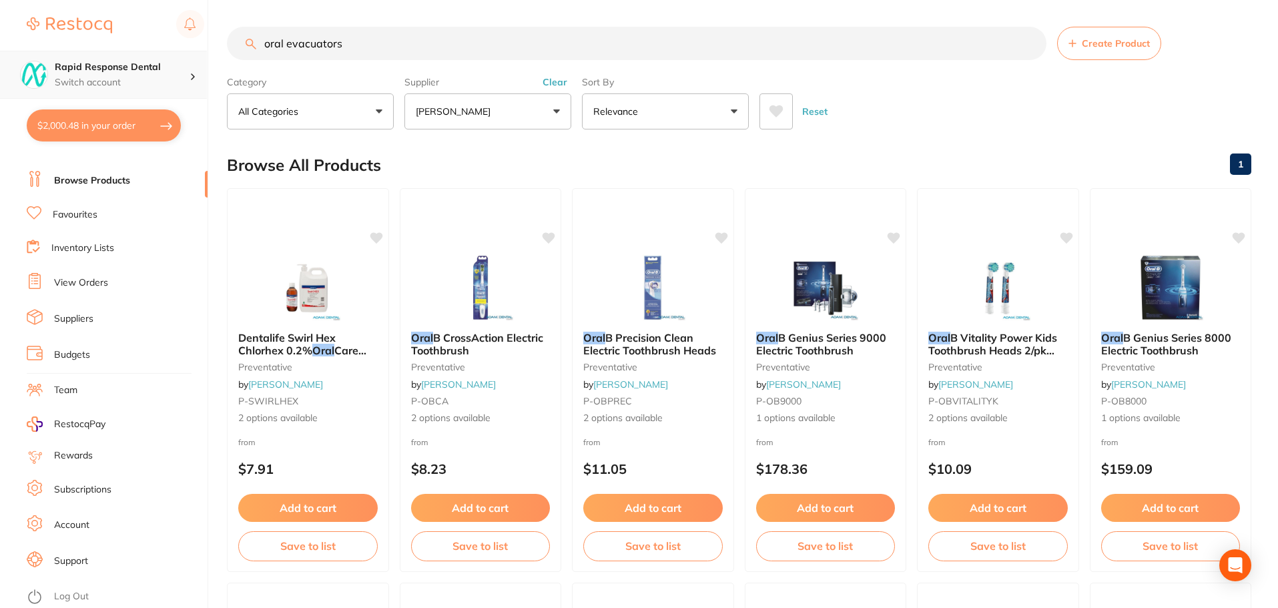
drag, startPoint x: 345, startPoint y: 47, endPoint x: 121, endPoint y: 57, distance: 223.7
click at [201, 49] on div "$2,000.48 Rapid Response Dental Switch account Rapid Response Dental $2,000.48 …" at bounding box center [639, 304] width 1278 height 608
type input "s"
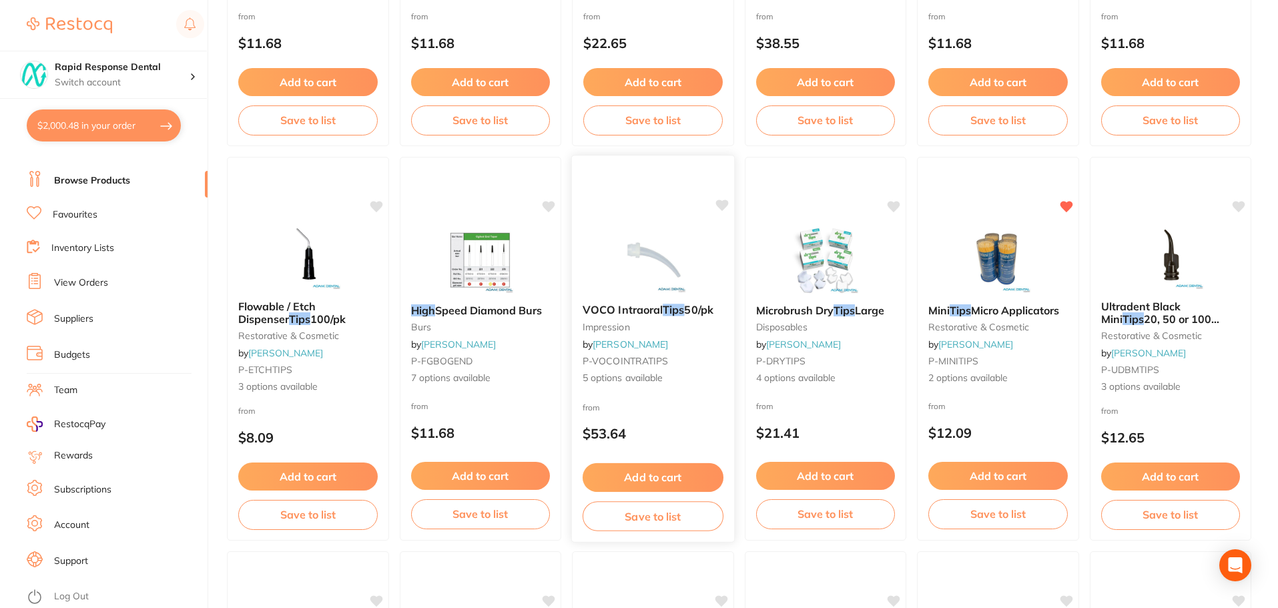
scroll to position [867, 0]
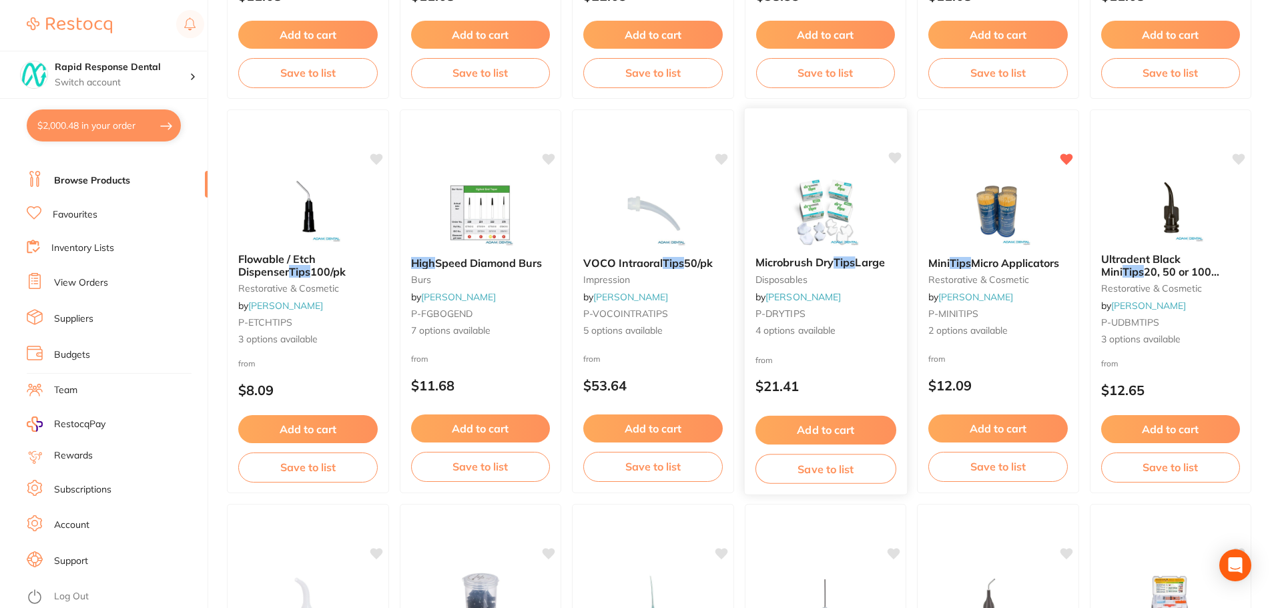
click at [897, 157] on icon at bounding box center [894, 157] width 13 height 11
click at [378, 155] on icon at bounding box center [376, 157] width 13 height 11
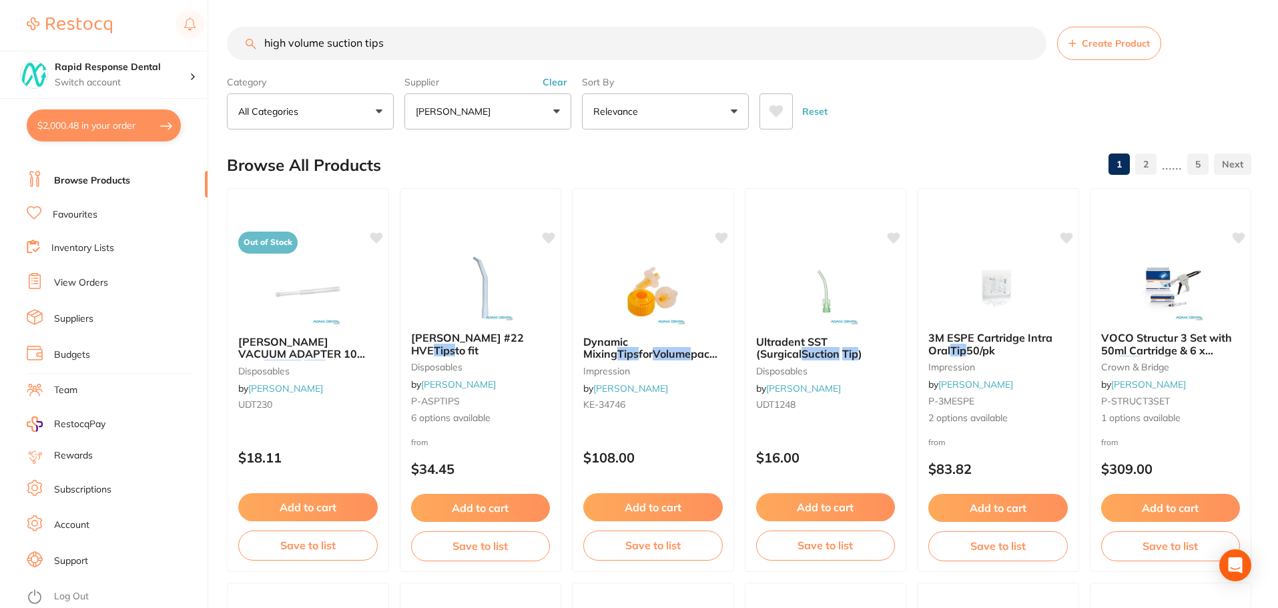
scroll to position [0, 0]
drag, startPoint x: 391, startPoint y: 42, endPoint x: 246, endPoint y: 48, distance: 144.9
click at [246, 48] on div "high volume suction tips Create Product" at bounding box center [739, 43] width 1024 height 33
type input "evacuators suction tips"
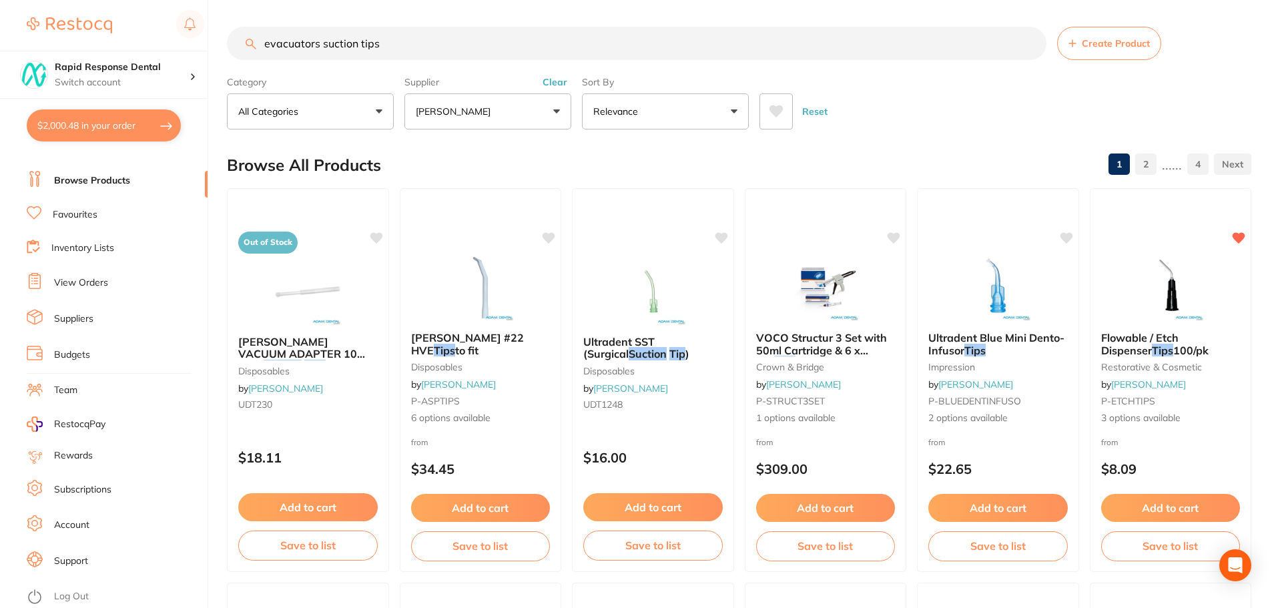
click at [633, 125] on button "Relevance" at bounding box center [665, 111] width 167 height 36
click at [347, 114] on button "All Categories" at bounding box center [310, 111] width 167 height 36
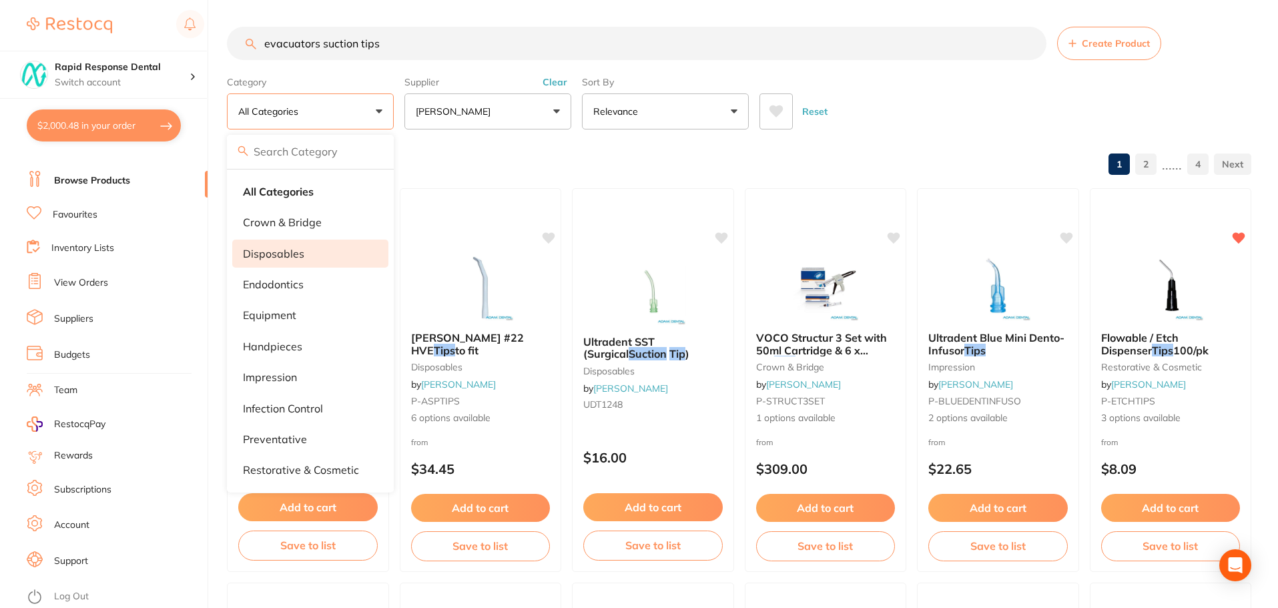
click at [294, 258] on p "disposables" at bounding box center [273, 254] width 61 height 12
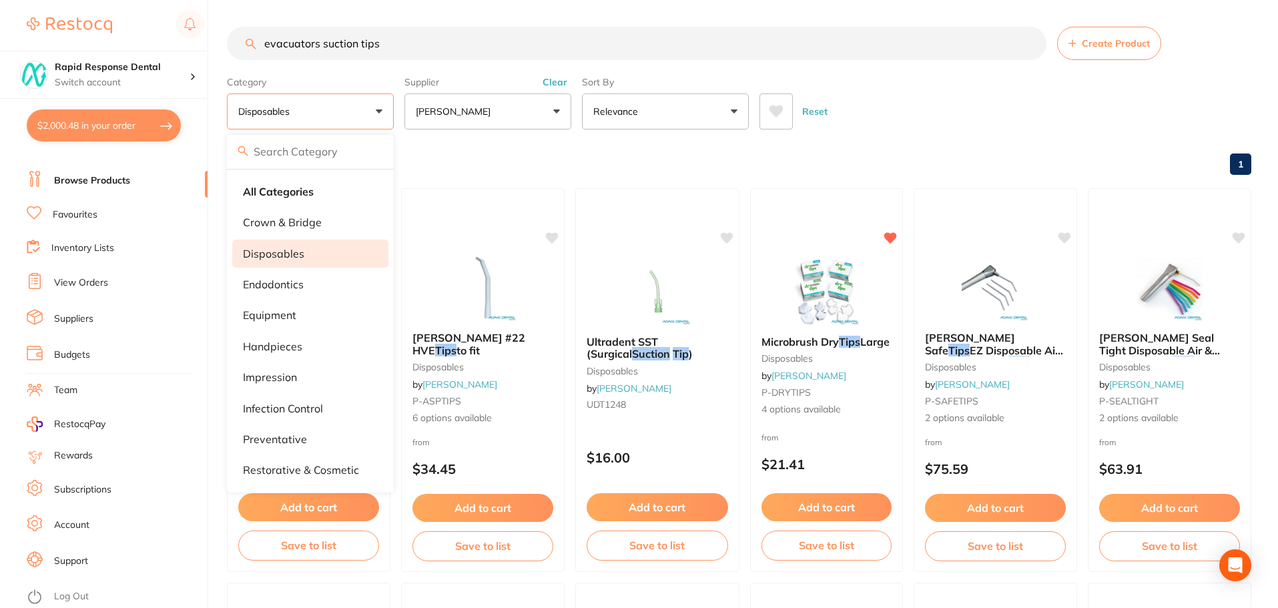
click at [472, 118] on p "[PERSON_NAME]" at bounding box center [456, 111] width 80 height 13
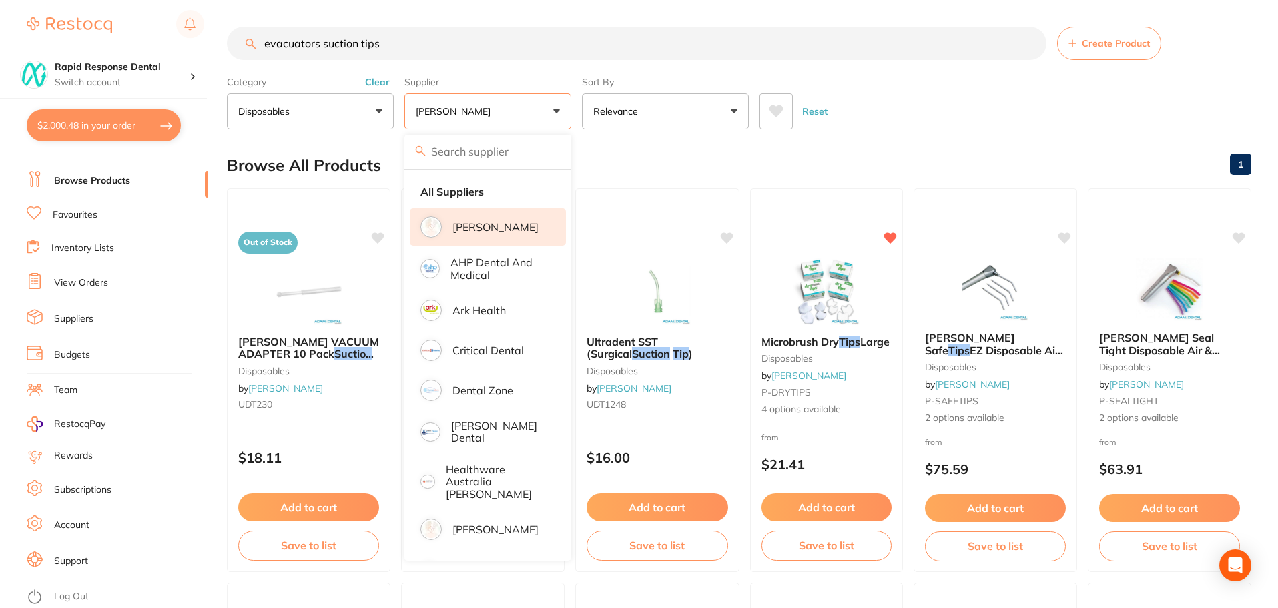
click at [472, 118] on p "[PERSON_NAME]" at bounding box center [456, 111] width 80 height 13
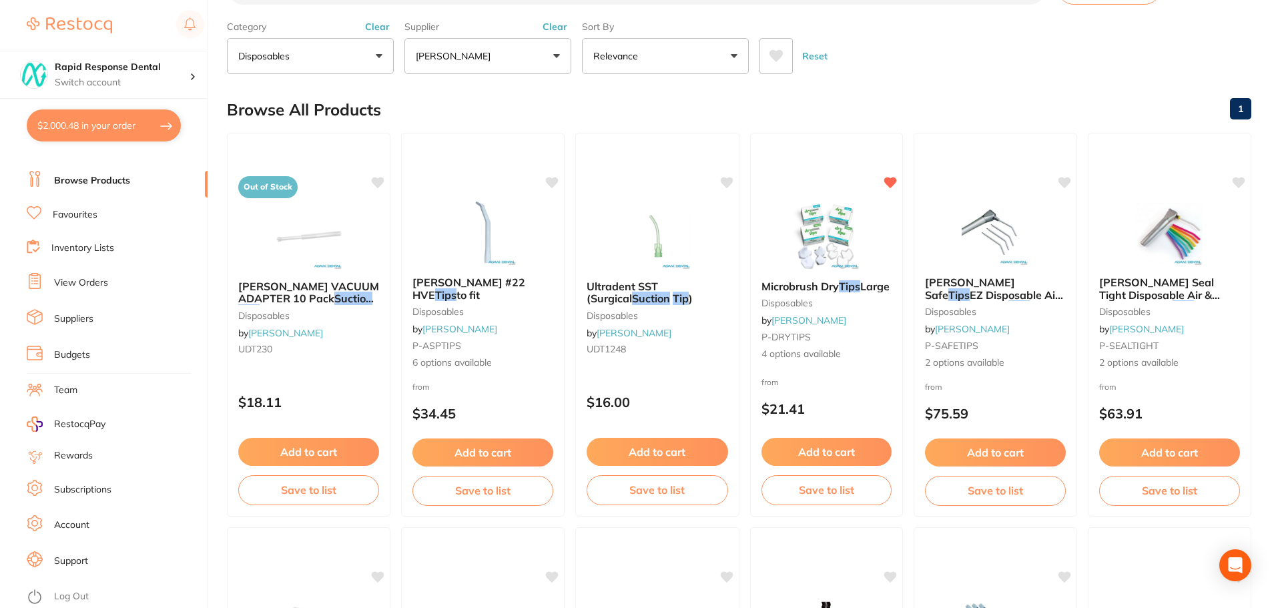
scroll to position [133, 0]
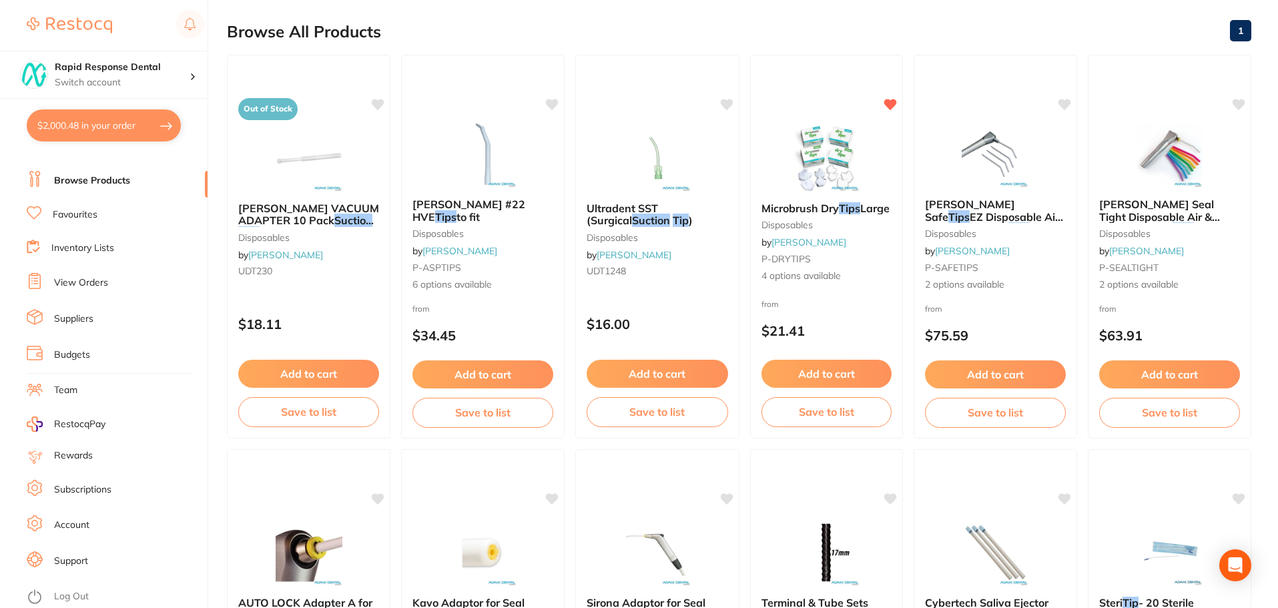
click at [81, 321] on link "Suppliers" at bounding box center [73, 318] width 39 height 13
